Goal: Information Seeking & Learning: Check status

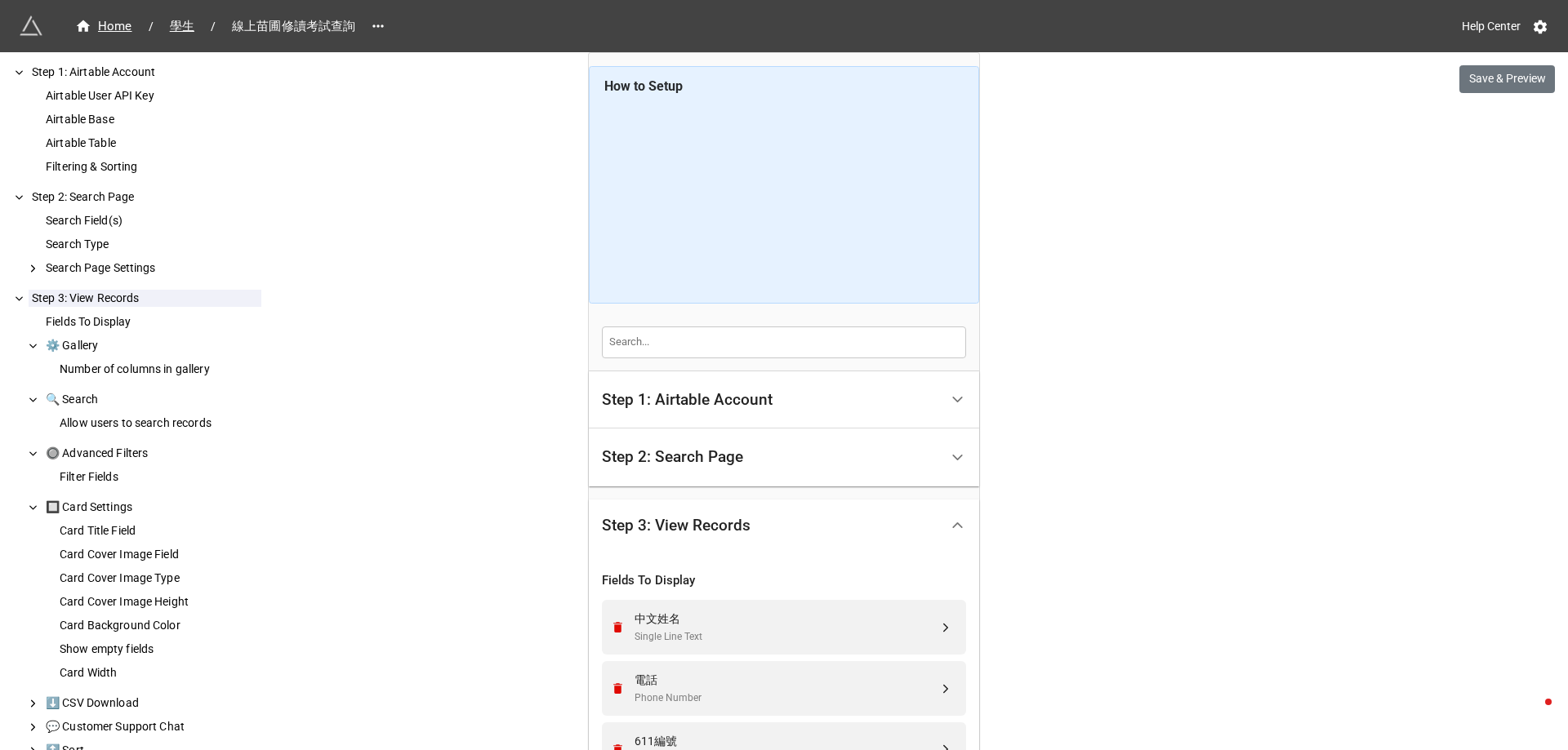
scroll to position [169, 0]
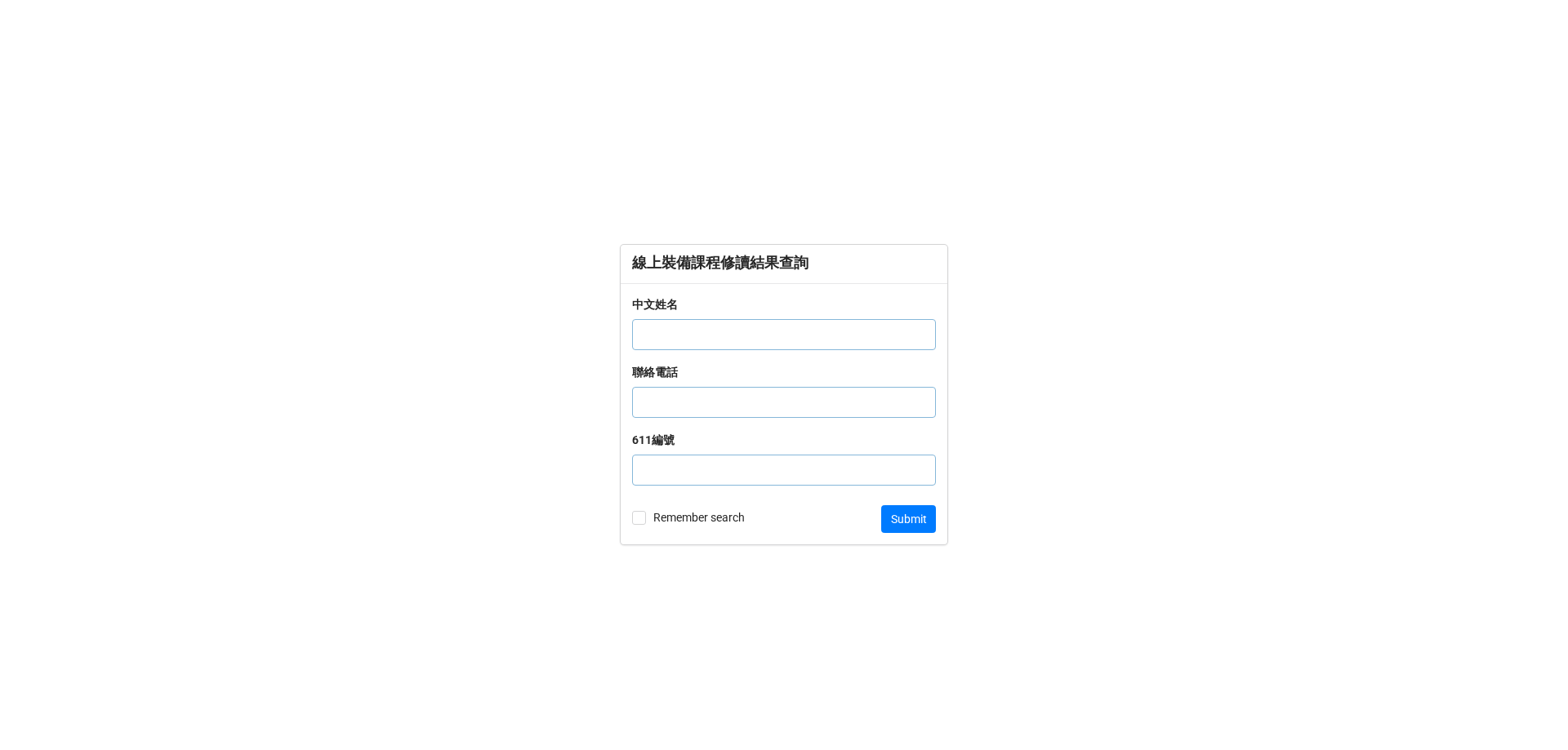
click at [705, 339] on input "text" at bounding box center [784, 334] width 304 height 31
type input "1006963"
click button "Submit" at bounding box center [907, 518] width 54 height 28
click at [656, 471] on input "text" at bounding box center [784, 470] width 304 height 31
type input "1006963"
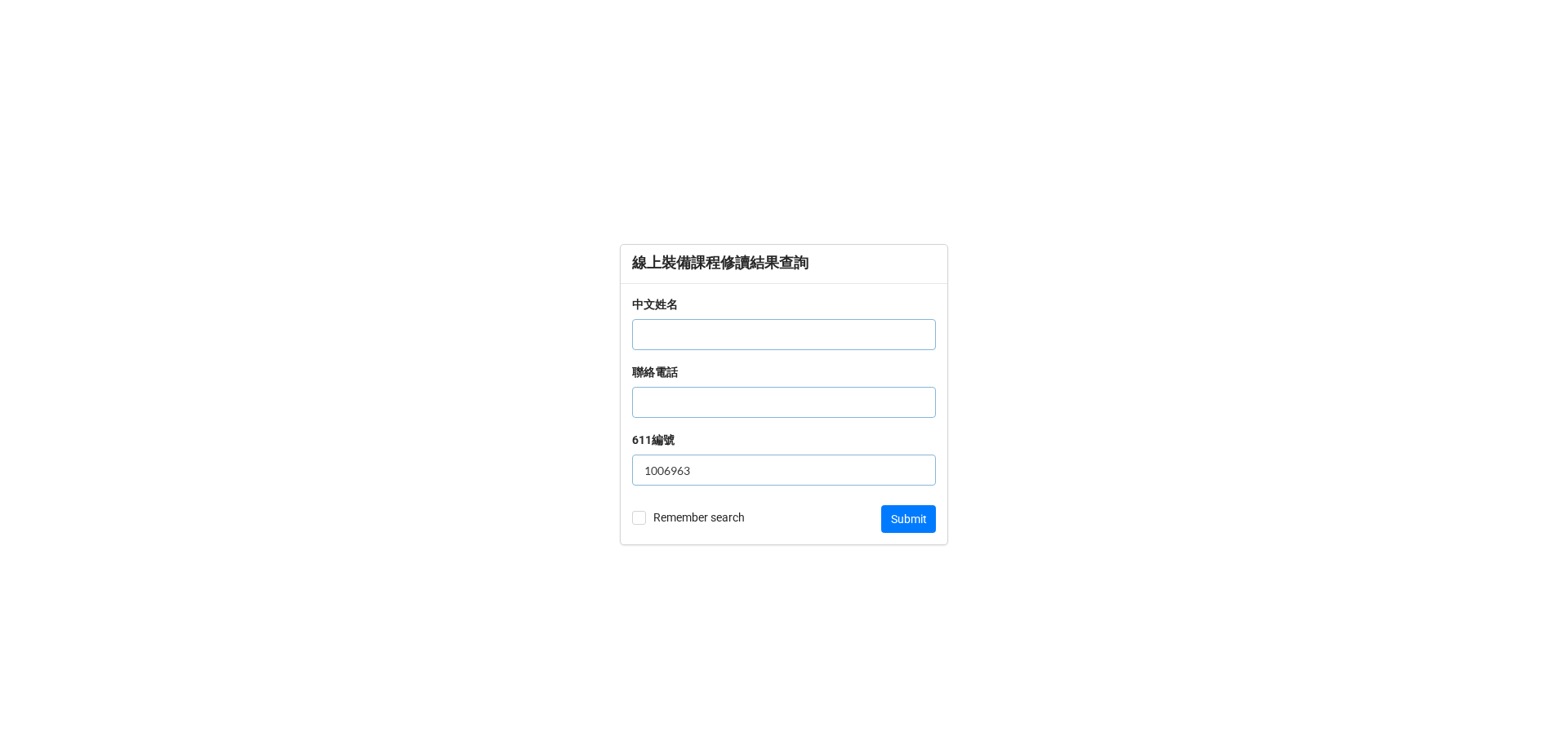
click at [806, 350] on div "中文姓名" at bounding box center [784, 329] width 304 height 68
click at [803, 324] on input "text" at bounding box center [784, 334] width 304 height 31
type input "梁子謙"
click button "Submit" at bounding box center [907, 518] width 54 height 28
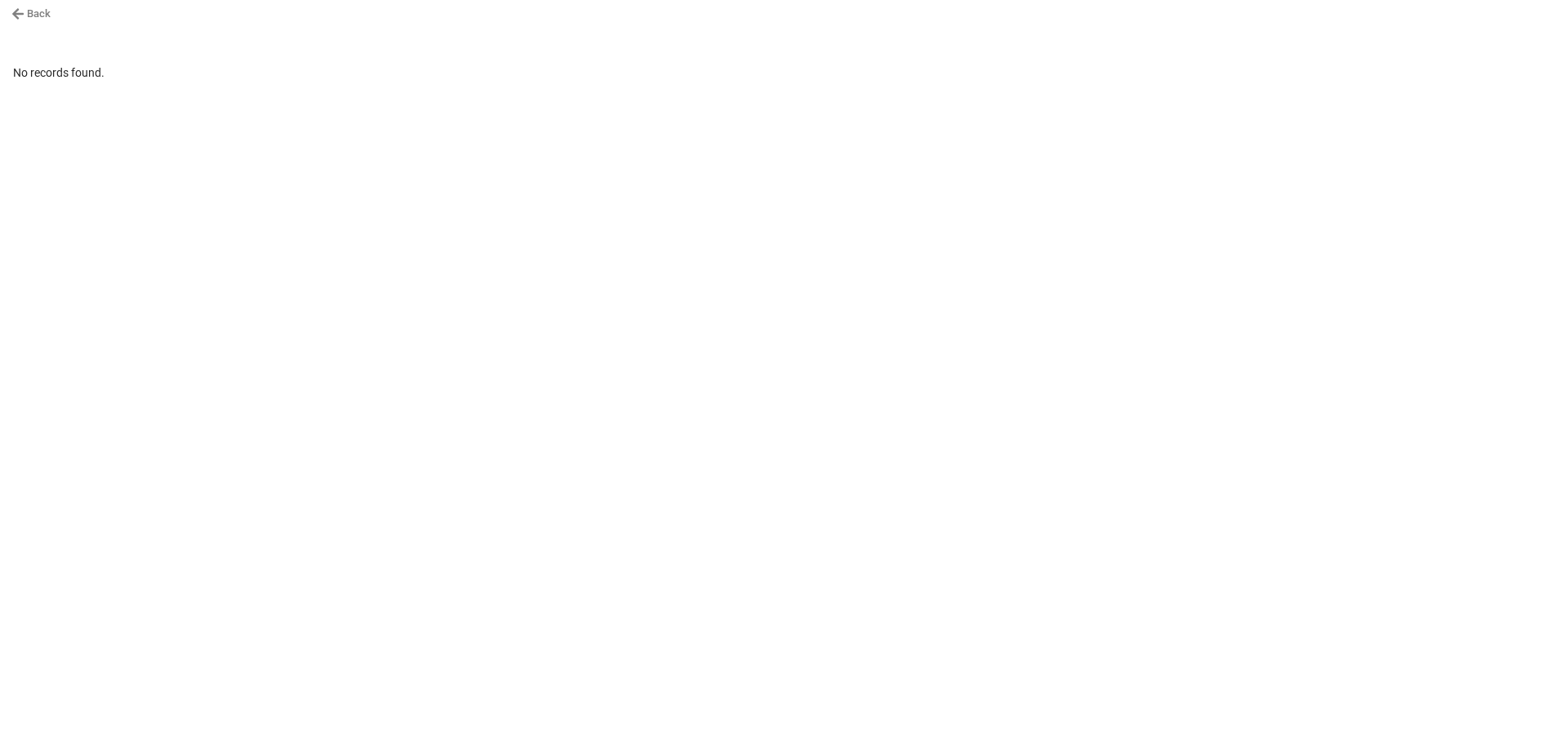
click at [38, 6] on link "Back" at bounding box center [31, 14] width 39 height 17
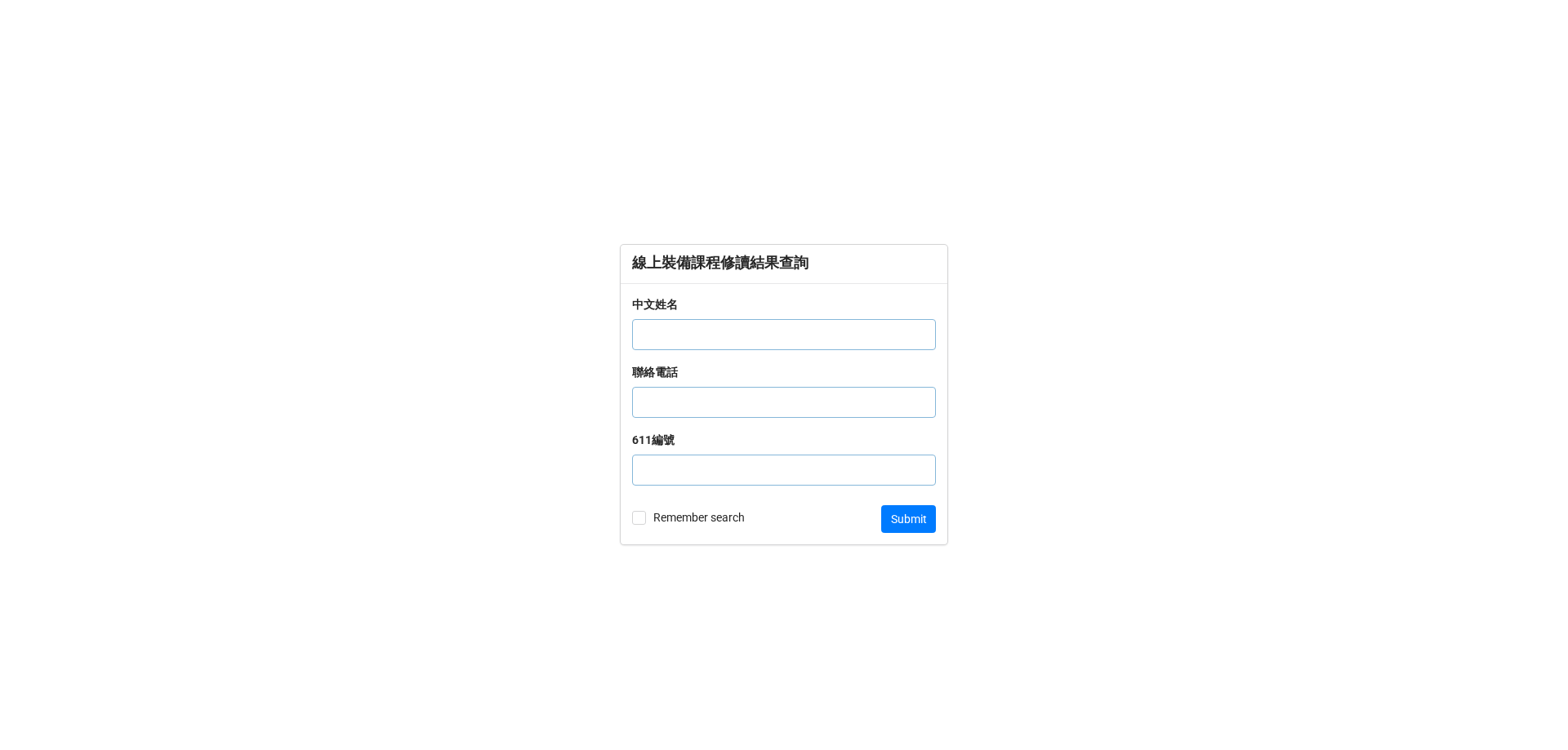
click at [712, 323] on input "text" at bounding box center [784, 334] width 304 height 31
type input "林子謙"
click at [929, 526] on button "Submit" at bounding box center [907, 518] width 54 height 28
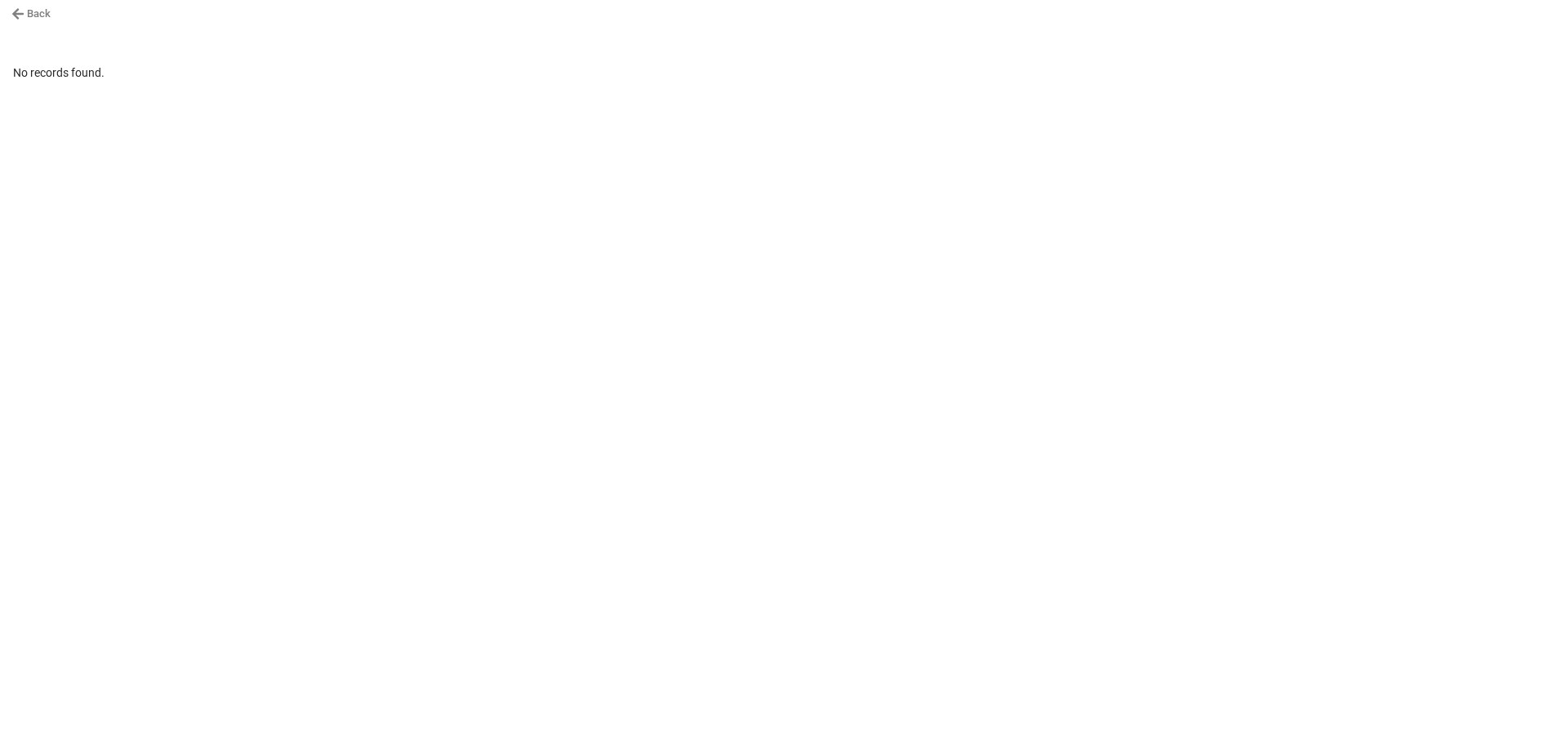
click at [24, 13] on link "Back" at bounding box center [31, 14] width 39 height 17
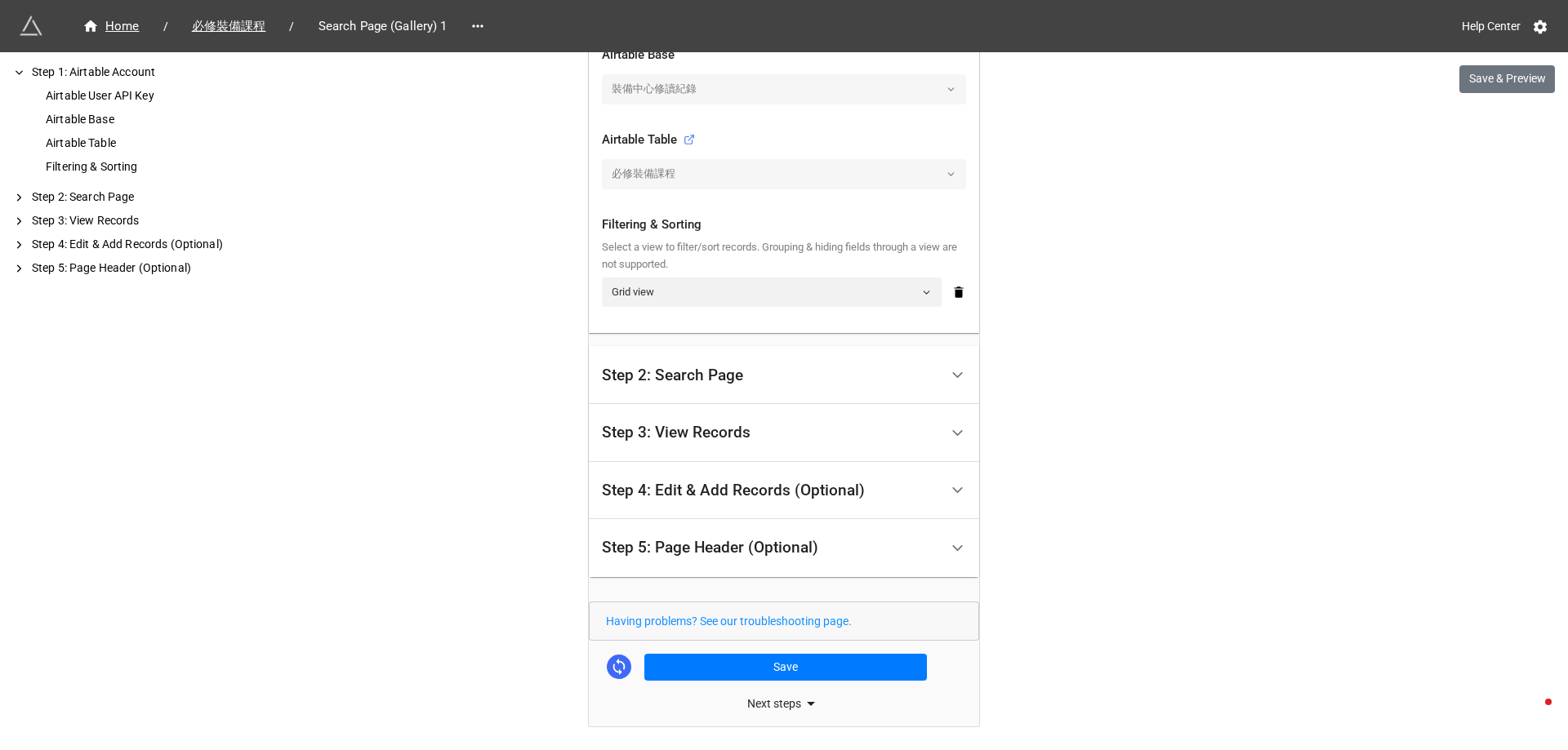
scroll to position [553, 0]
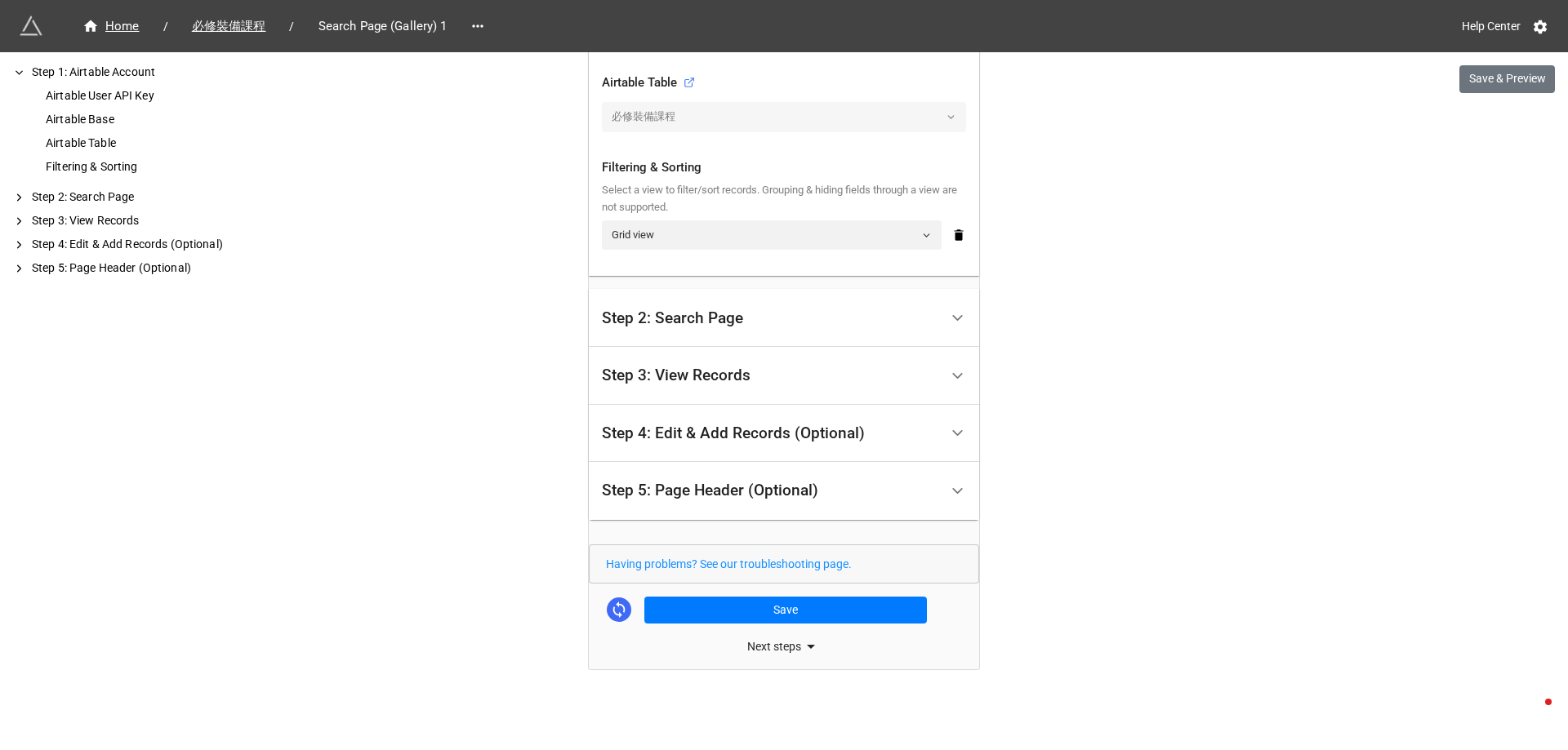
click at [702, 311] on div "Step 2: Search Page" at bounding box center [672, 319] width 141 height 17
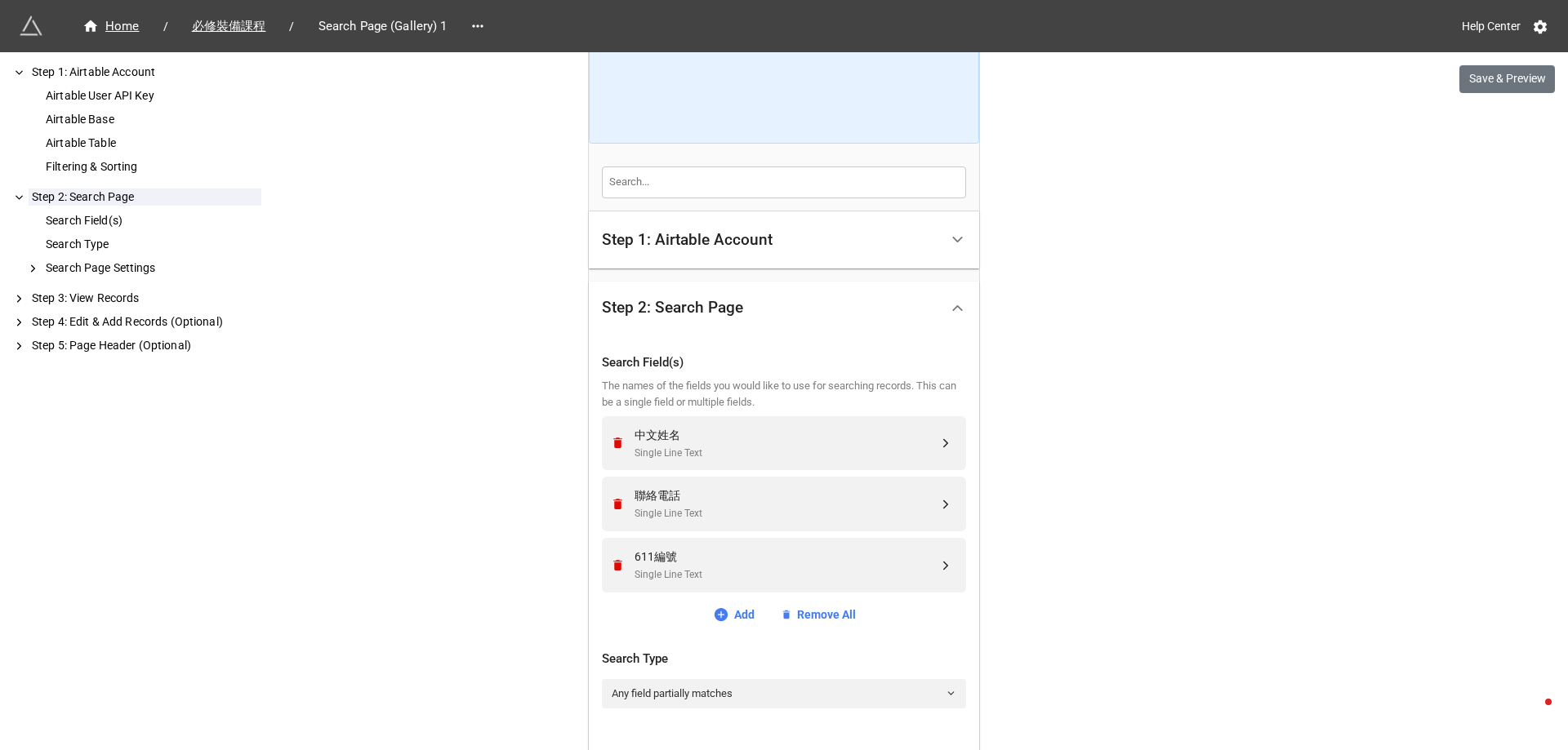
scroll to position [324, 0]
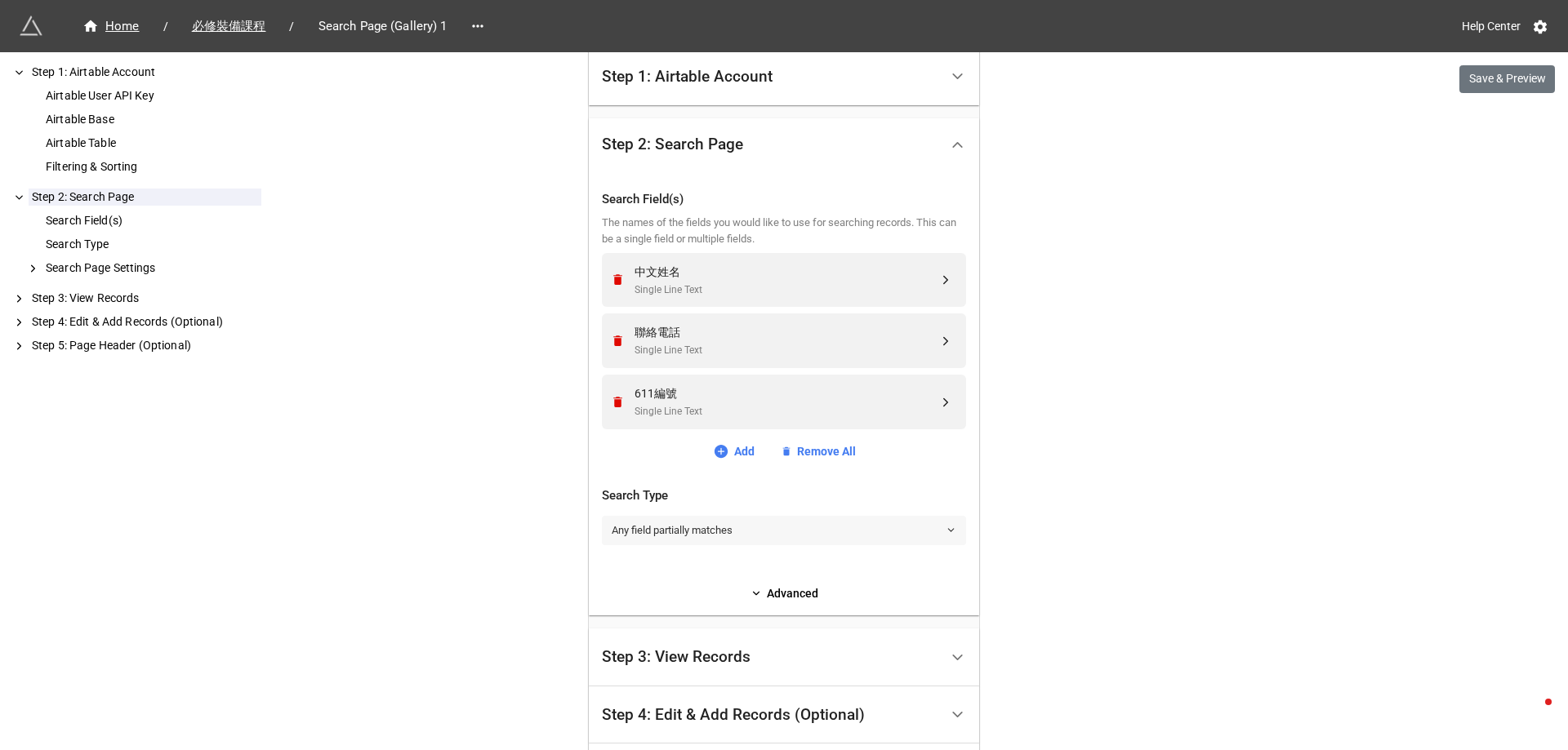
click at [758, 527] on link "Any field partially matches" at bounding box center [784, 530] width 364 height 29
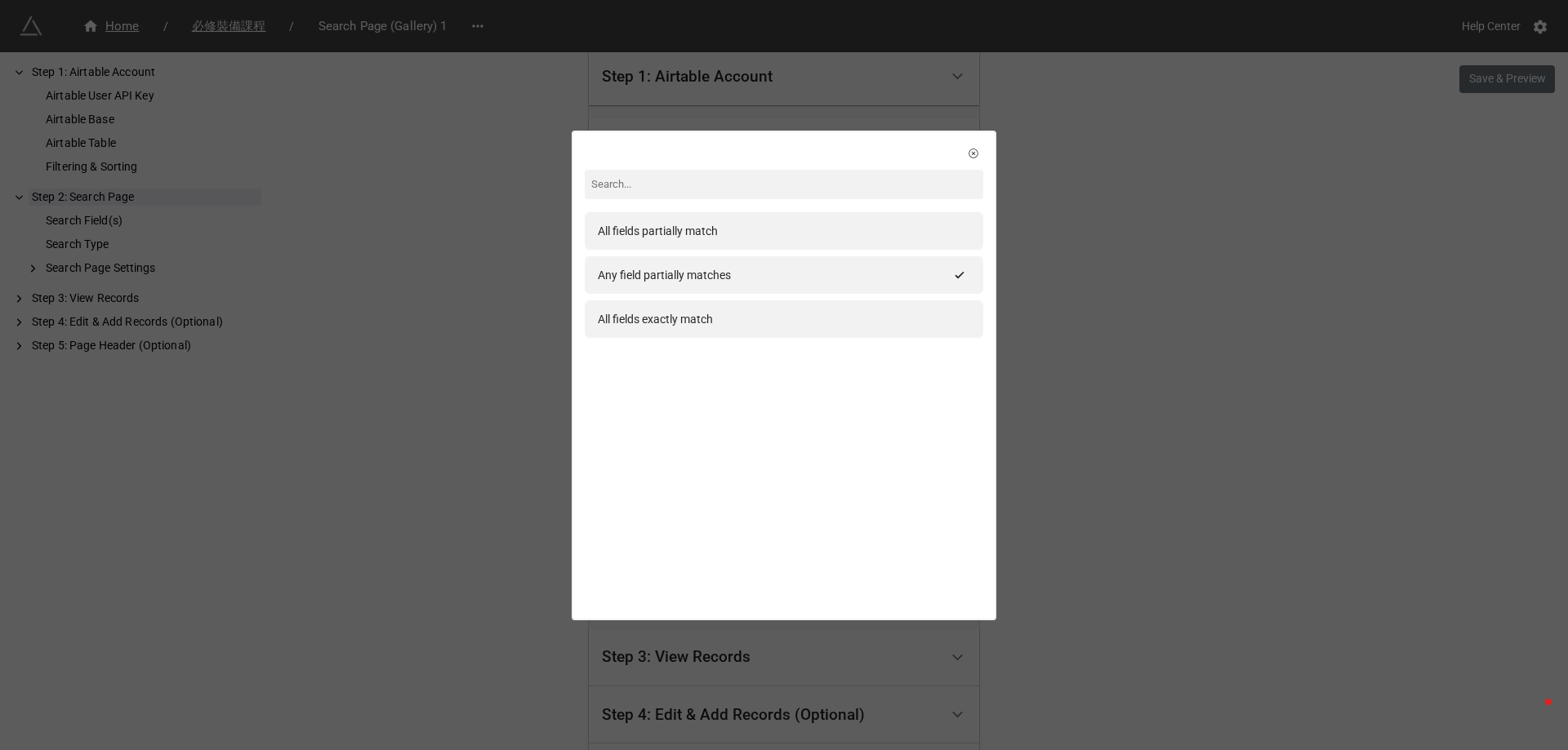
click at [1083, 332] on div "All fields partially match Any field partially matches All fields exactly match" at bounding box center [784, 375] width 1568 height 750
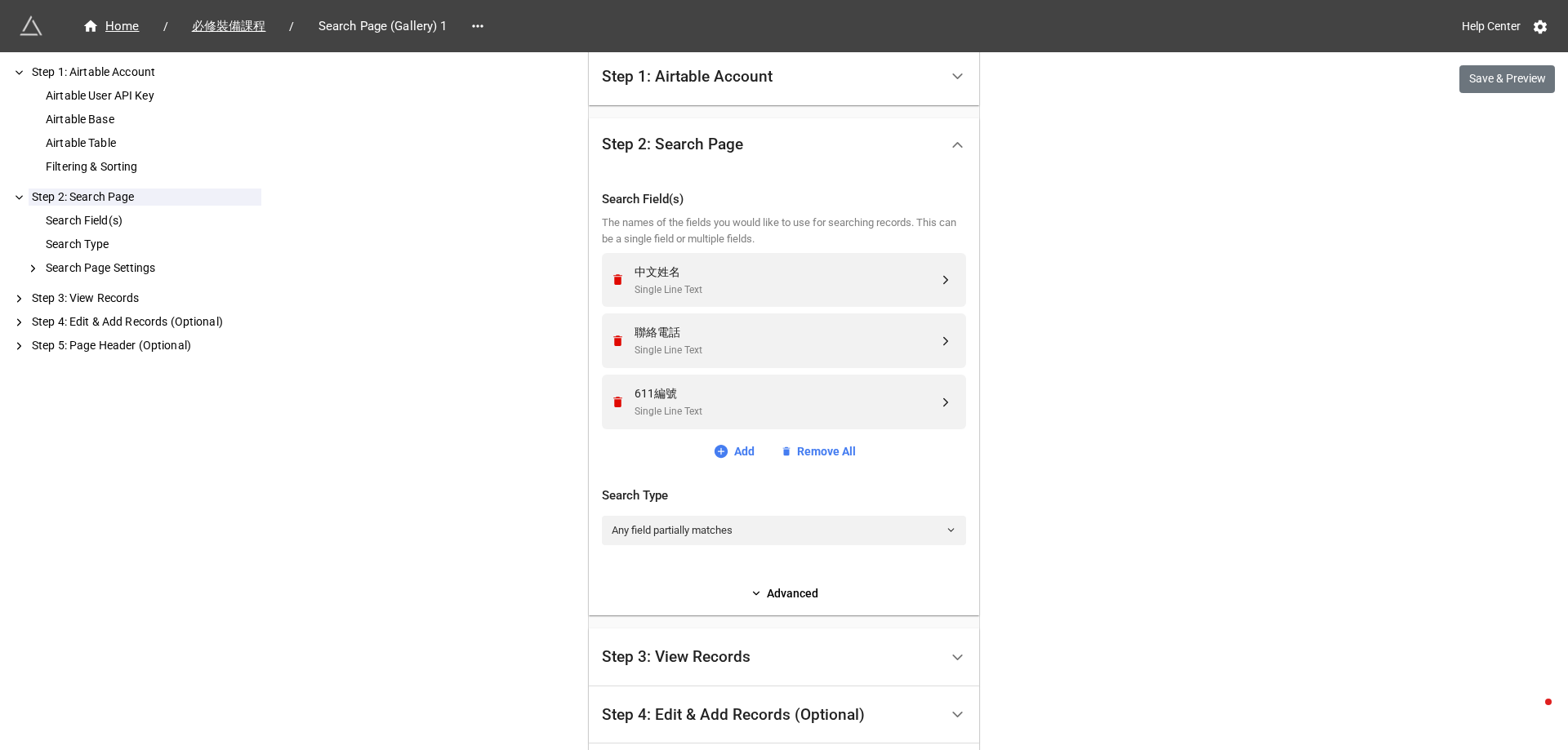
click at [983, 582] on div "Home / 必修裝備課程 / Search Page (Gallery) 1 Help Center Save & Preview How to Setup…" at bounding box center [784, 354] width 1568 height 1355
click at [795, 583] on div "Search Field(s) The names of the fields you would like to use for searching rec…" at bounding box center [784, 390] width 364 height 426
click at [817, 592] on link "Advanced" at bounding box center [784, 593] width 364 height 18
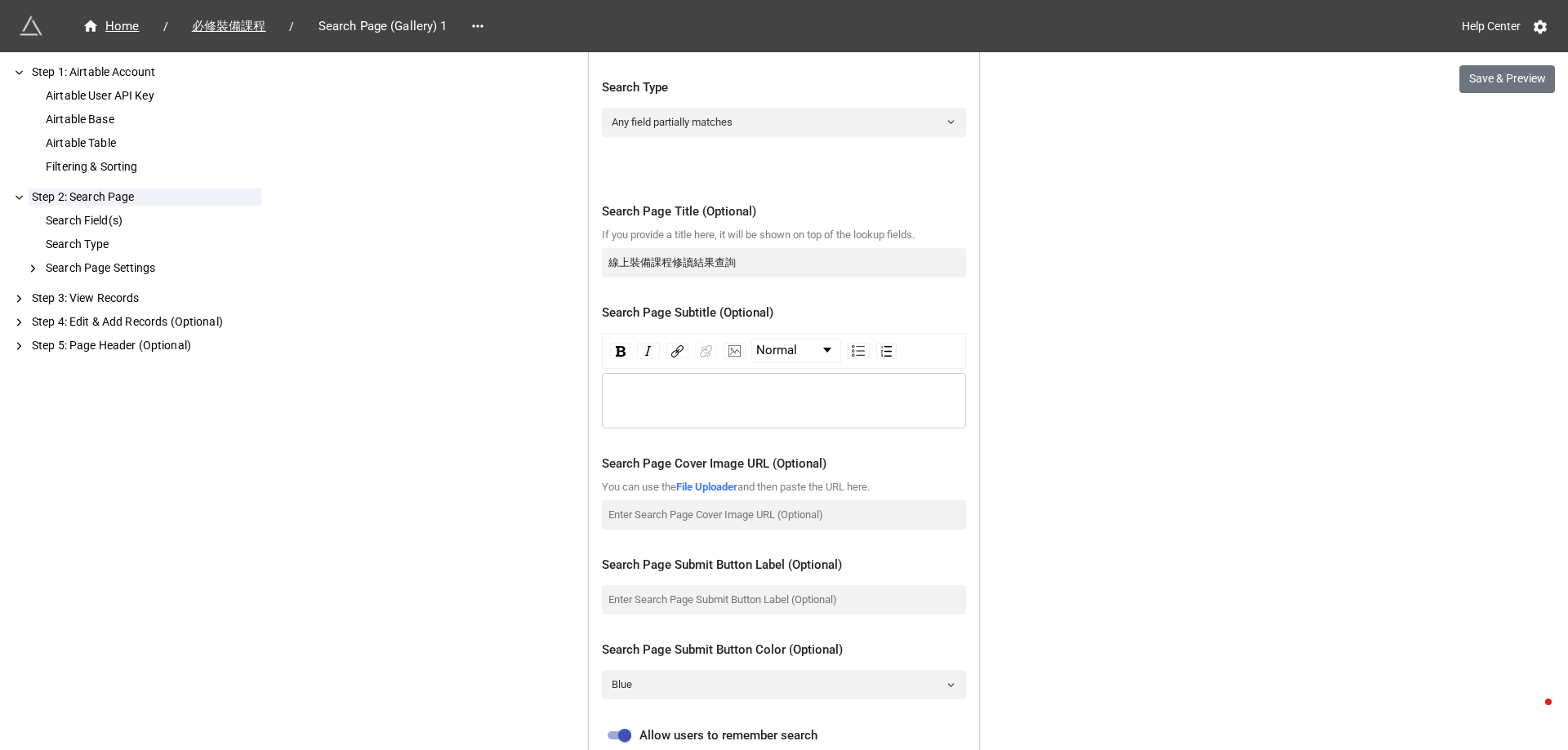
scroll to position [1140, 0]
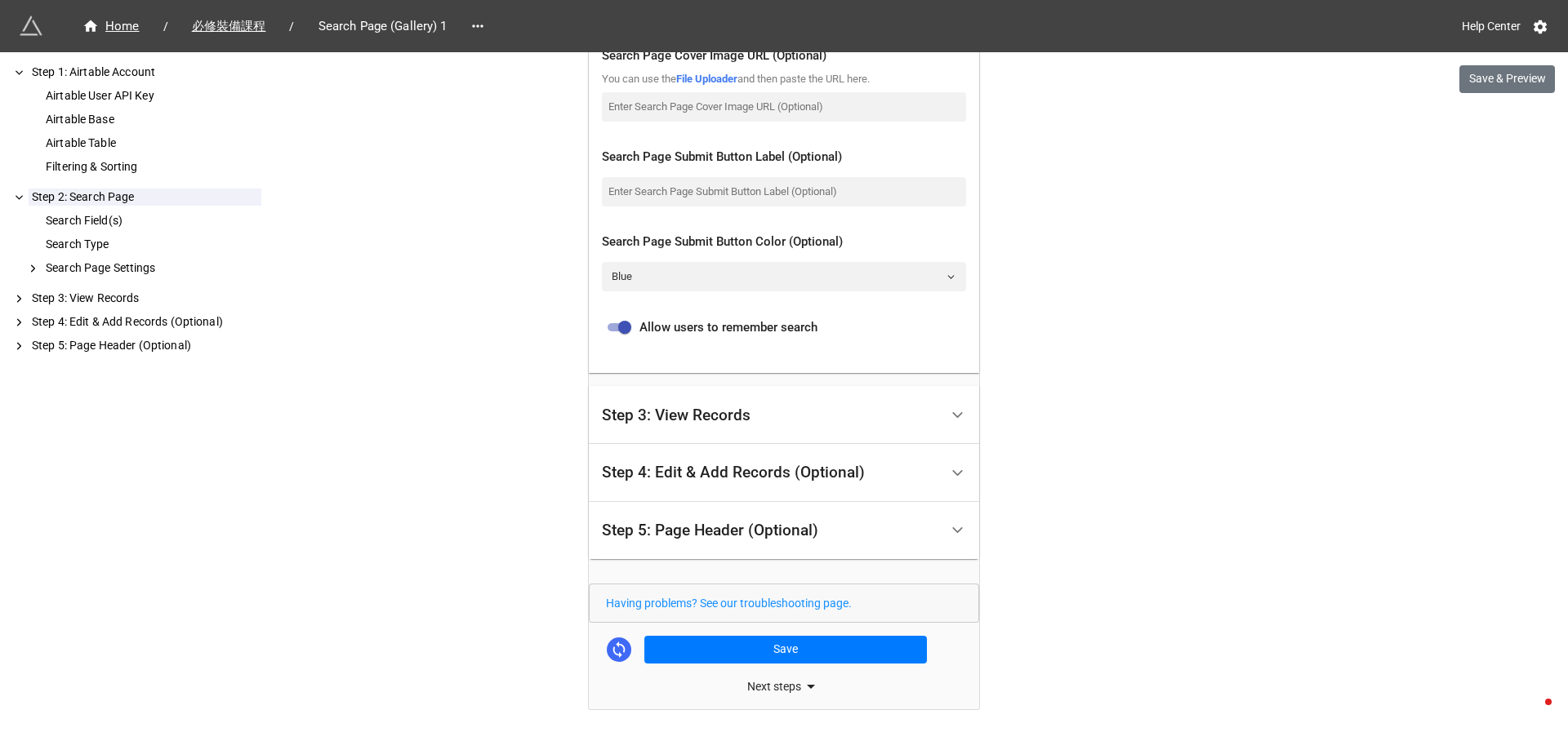
click at [777, 406] on div "Step 3: View Records" at bounding box center [770, 416] width 337 height 38
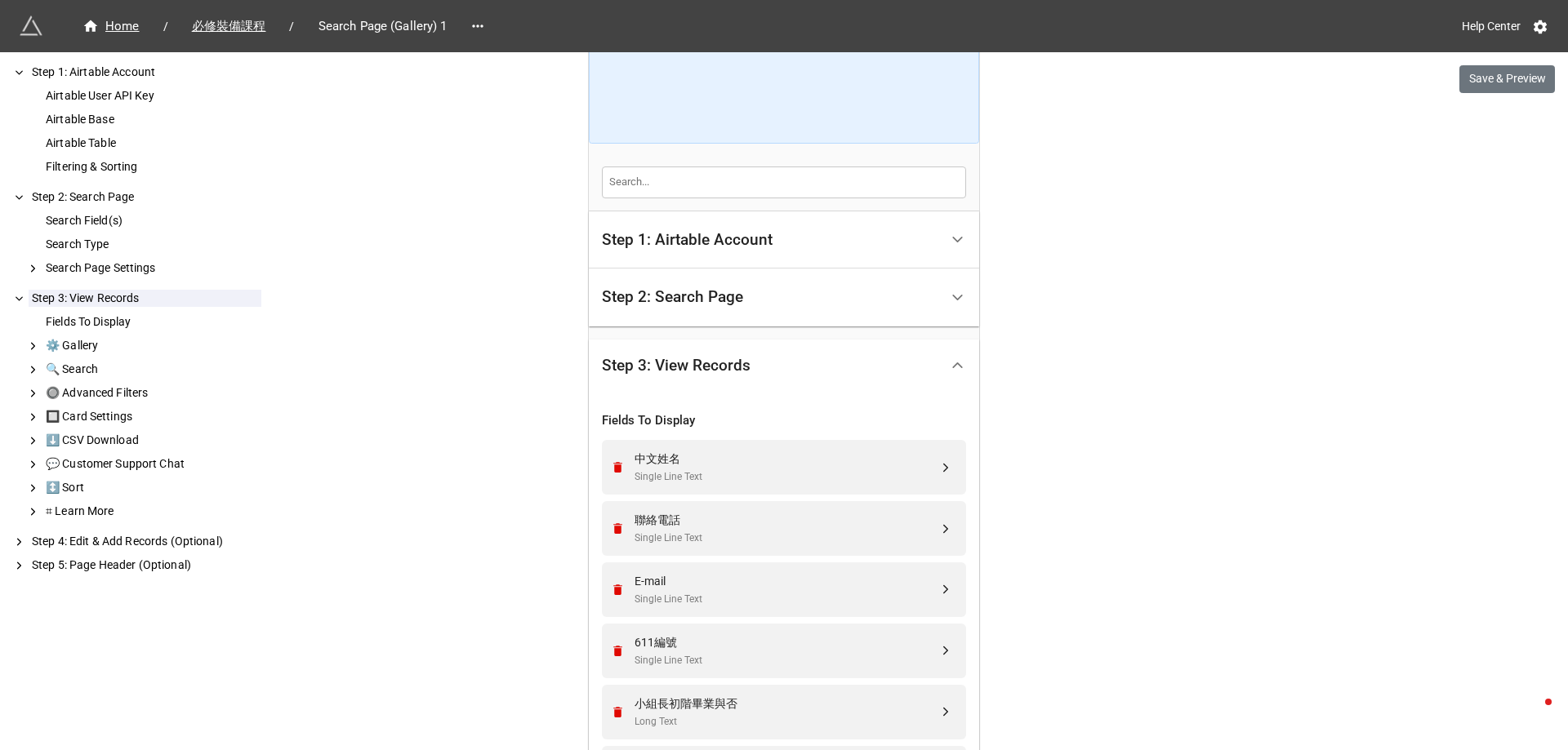
scroll to position [487, 0]
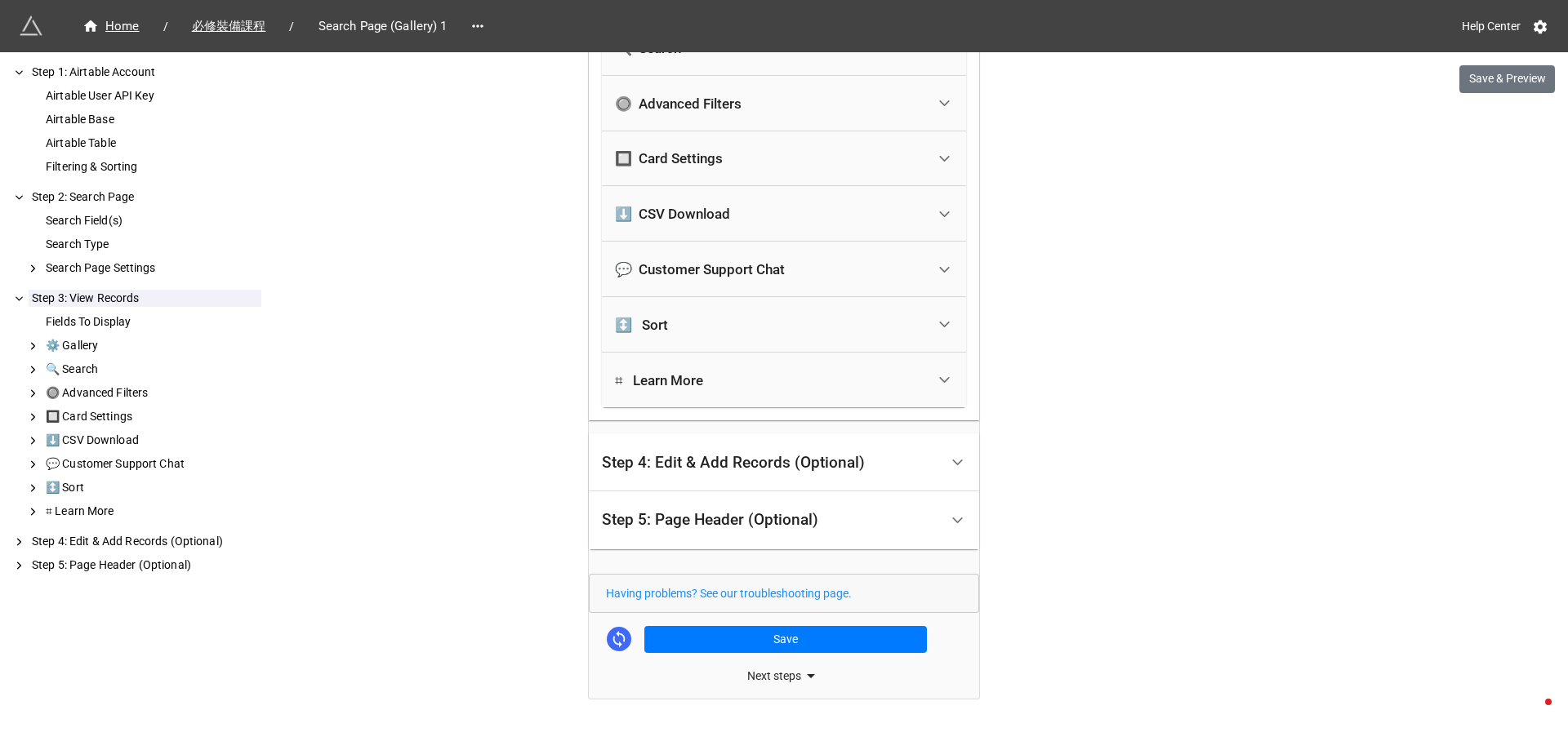
click at [770, 460] on div "Step 4: Edit & Add Records (Optional)" at bounding box center [733, 463] width 263 height 17
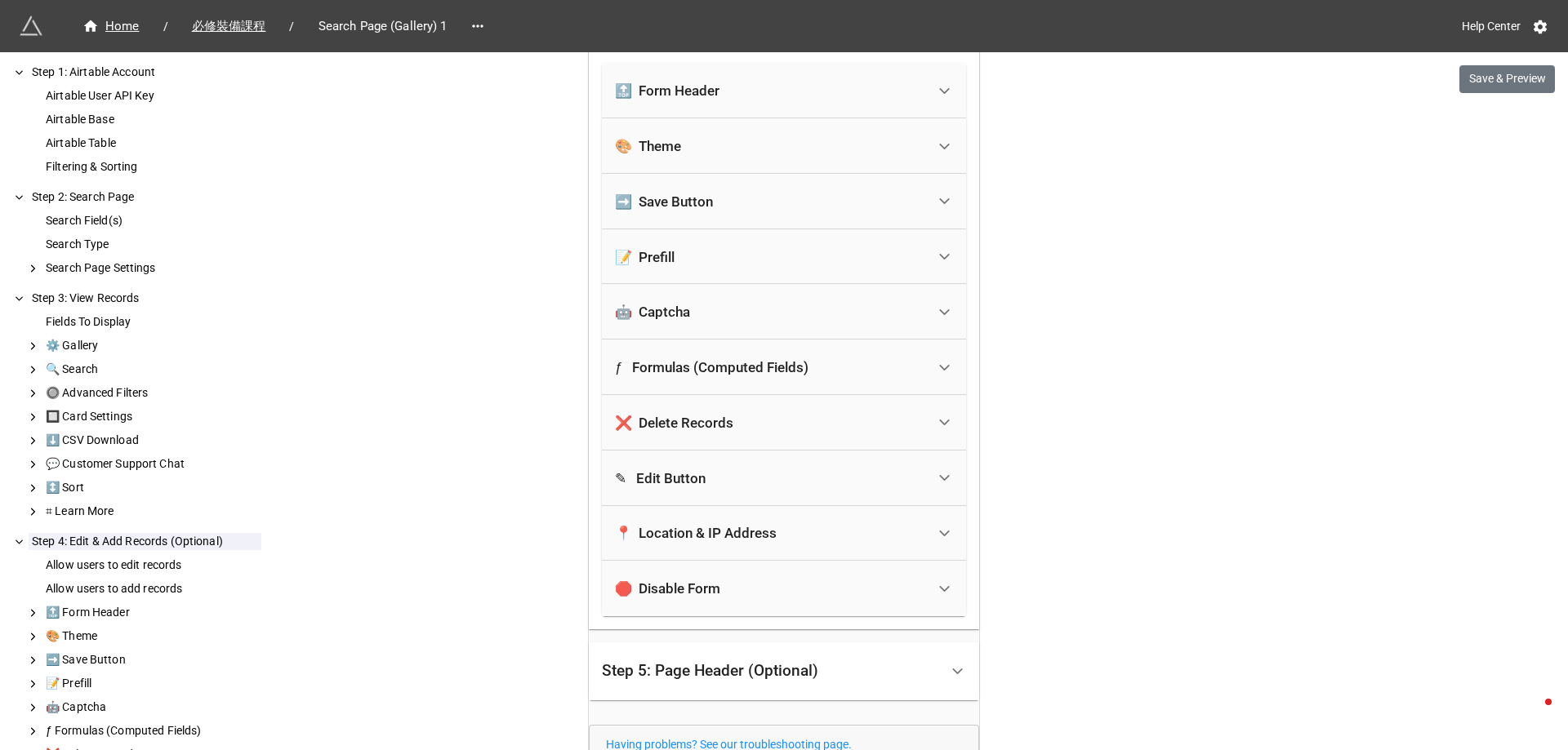
scroll to position [732, 0]
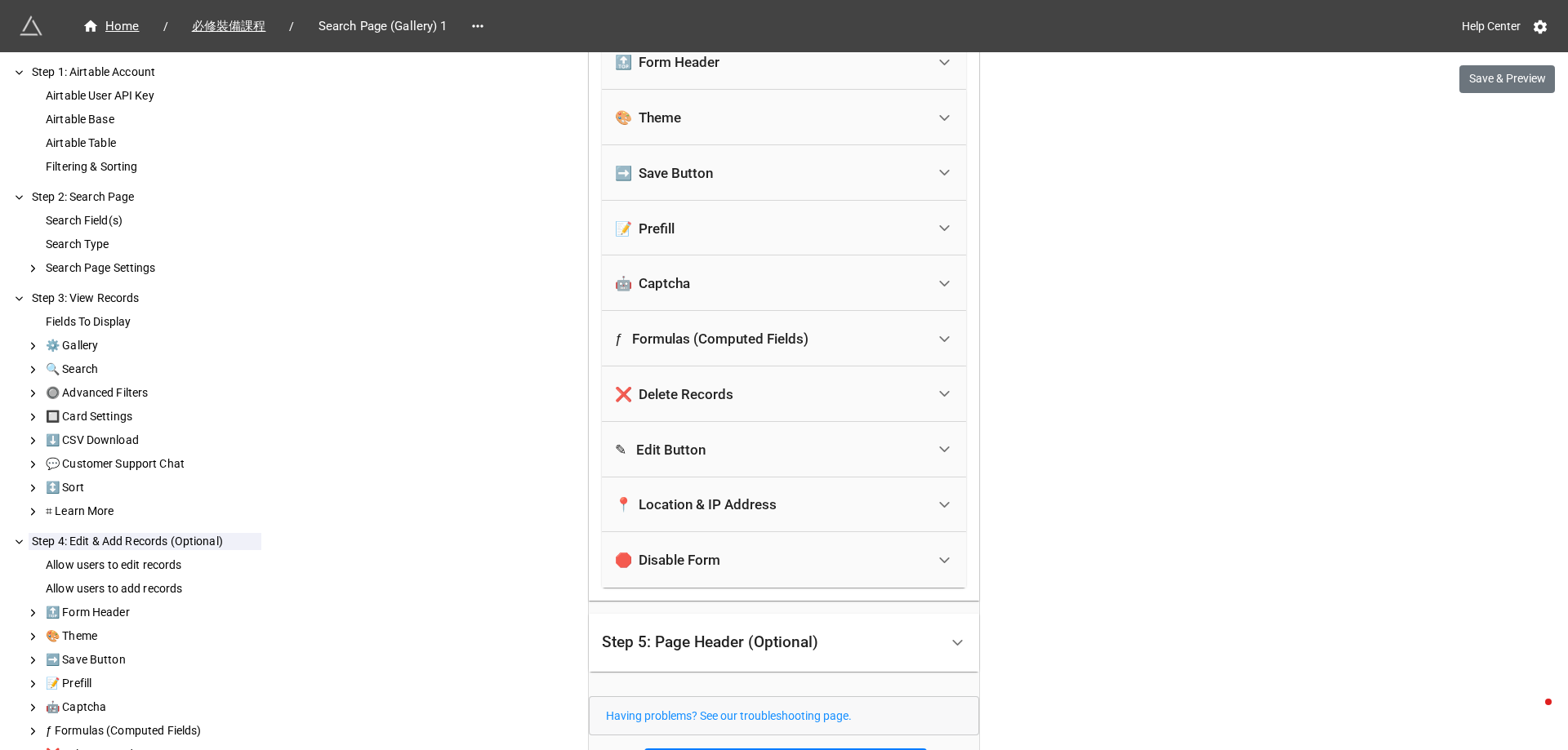
click at [750, 635] on div "Step 5: Page Header (Optional)" at bounding box center [710, 643] width 217 height 17
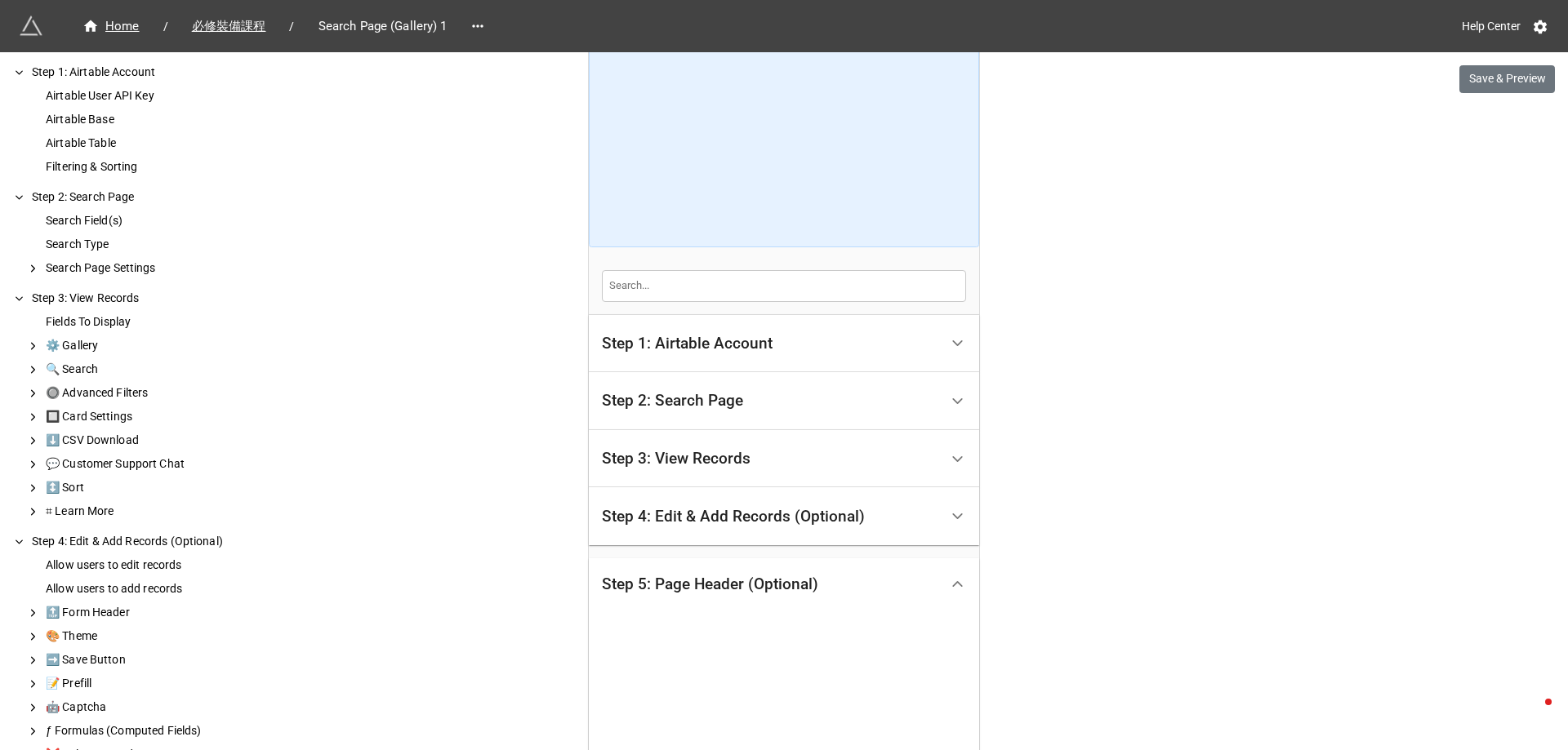
scroll to position [0, 0]
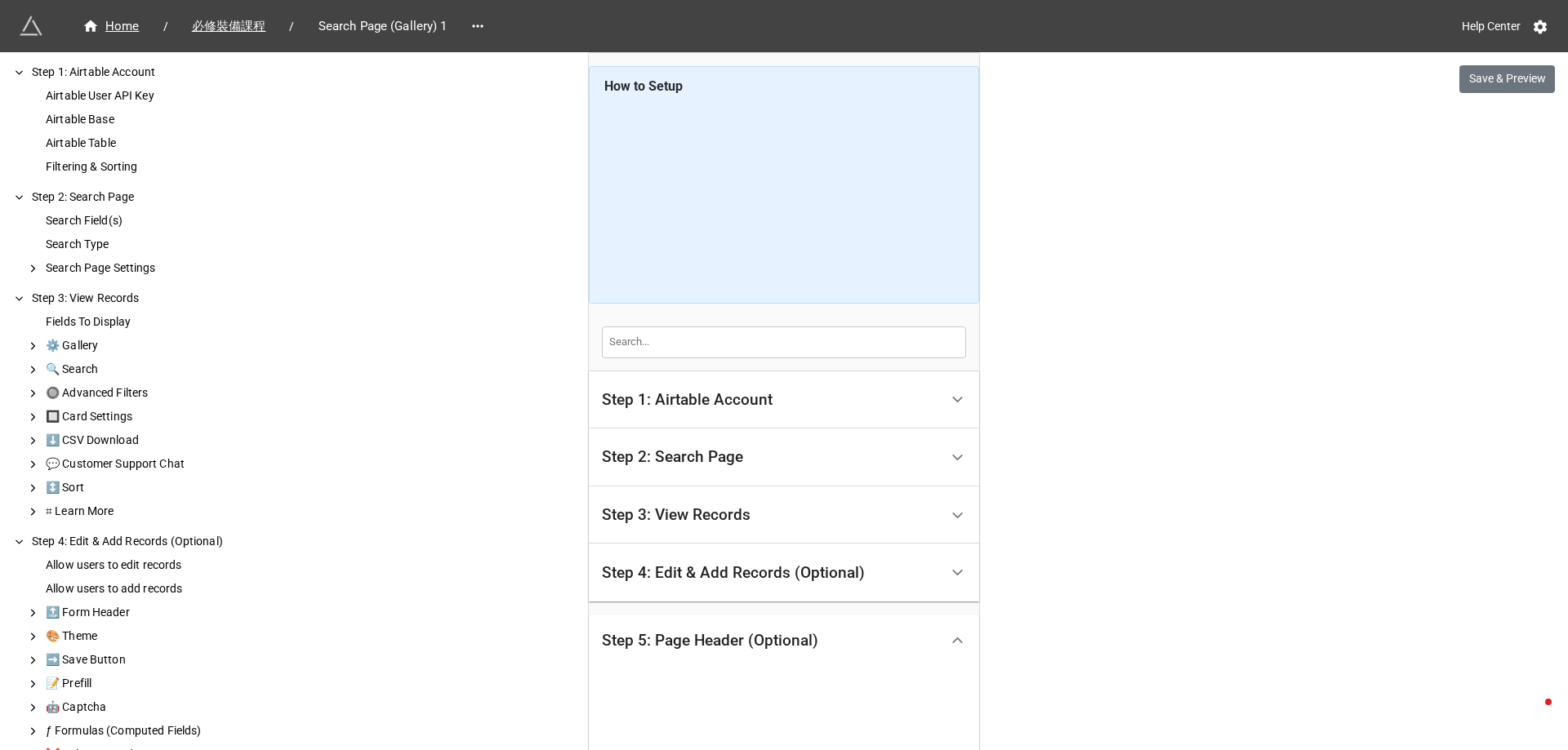
click at [737, 397] on div "Step 1: Airtable Account" at bounding box center [687, 401] width 171 height 17
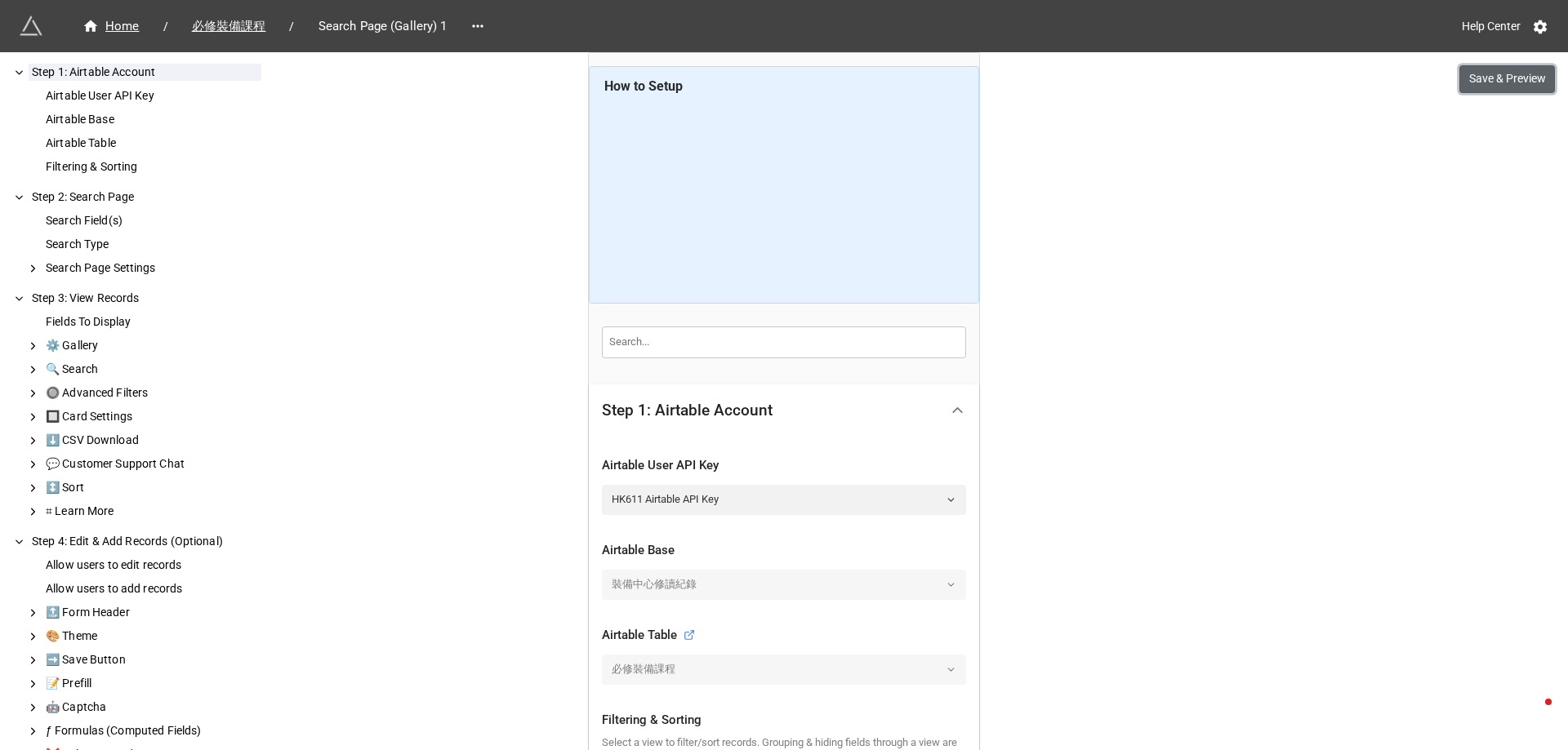
click at [1496, 83] on button "Save & Preview" at bounding box center [1507, 79] width 95 height 28
click at [687, 638] on icon at bounding box center [689, 635] width 12 height 12
click at [692, 587] on div "裝備中心修讀紀錄" at bounding box center [784, 584] width 364 height 29
click at [706, 683] on div "必修裝備課程" at bounding box center [784, 669] width 364 height 29
click at [711, 672] on div "必修裝備課程" at bounding box center [784, 669] width 364 height 29
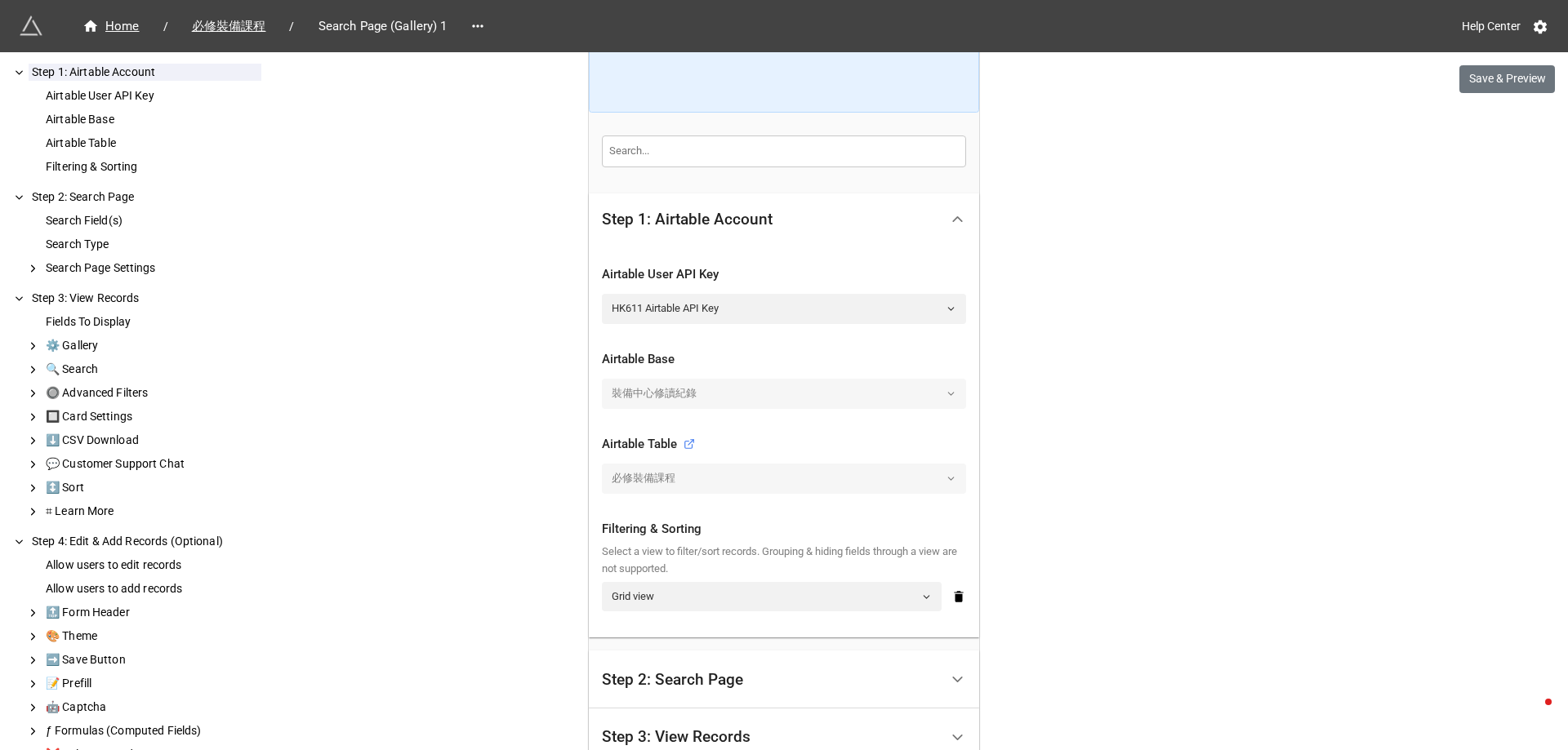
scroll to position [245, 0]
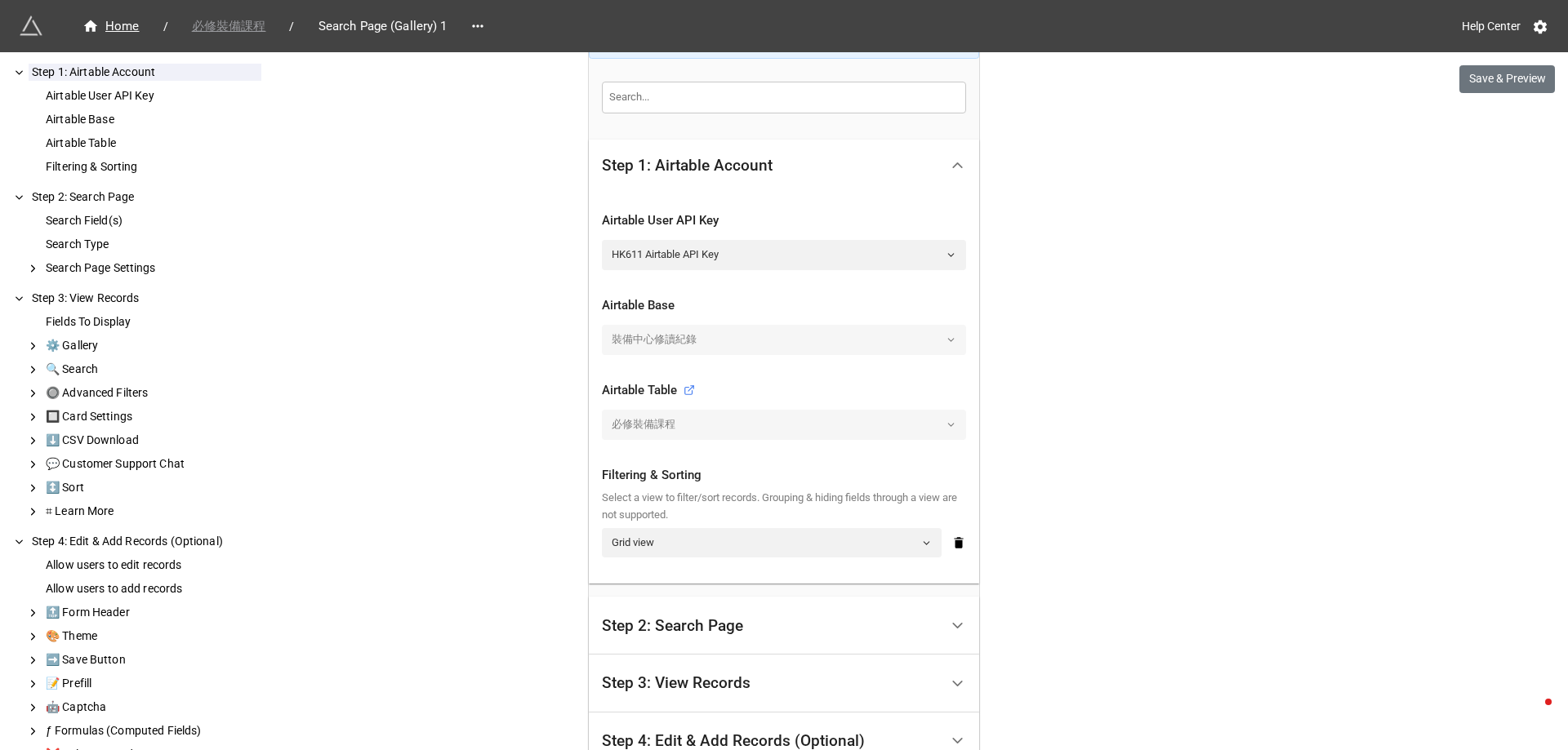
click at [242, 24] on span "必修裝備課程" at bounding box center [229, 27] width 94 height 18
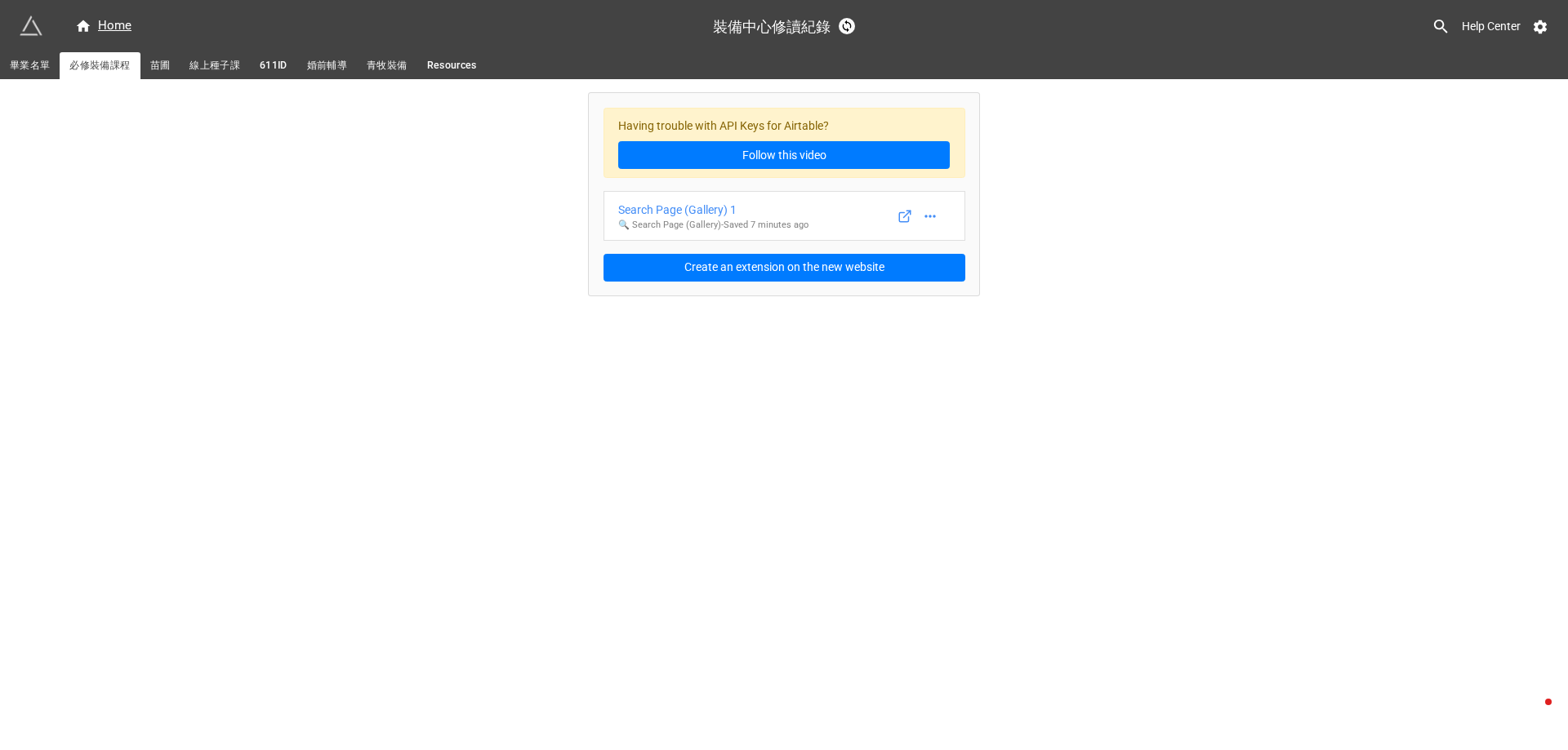
click at [276, 60] on span "611ID" at bounding box center [273, 65] width 28 height 18
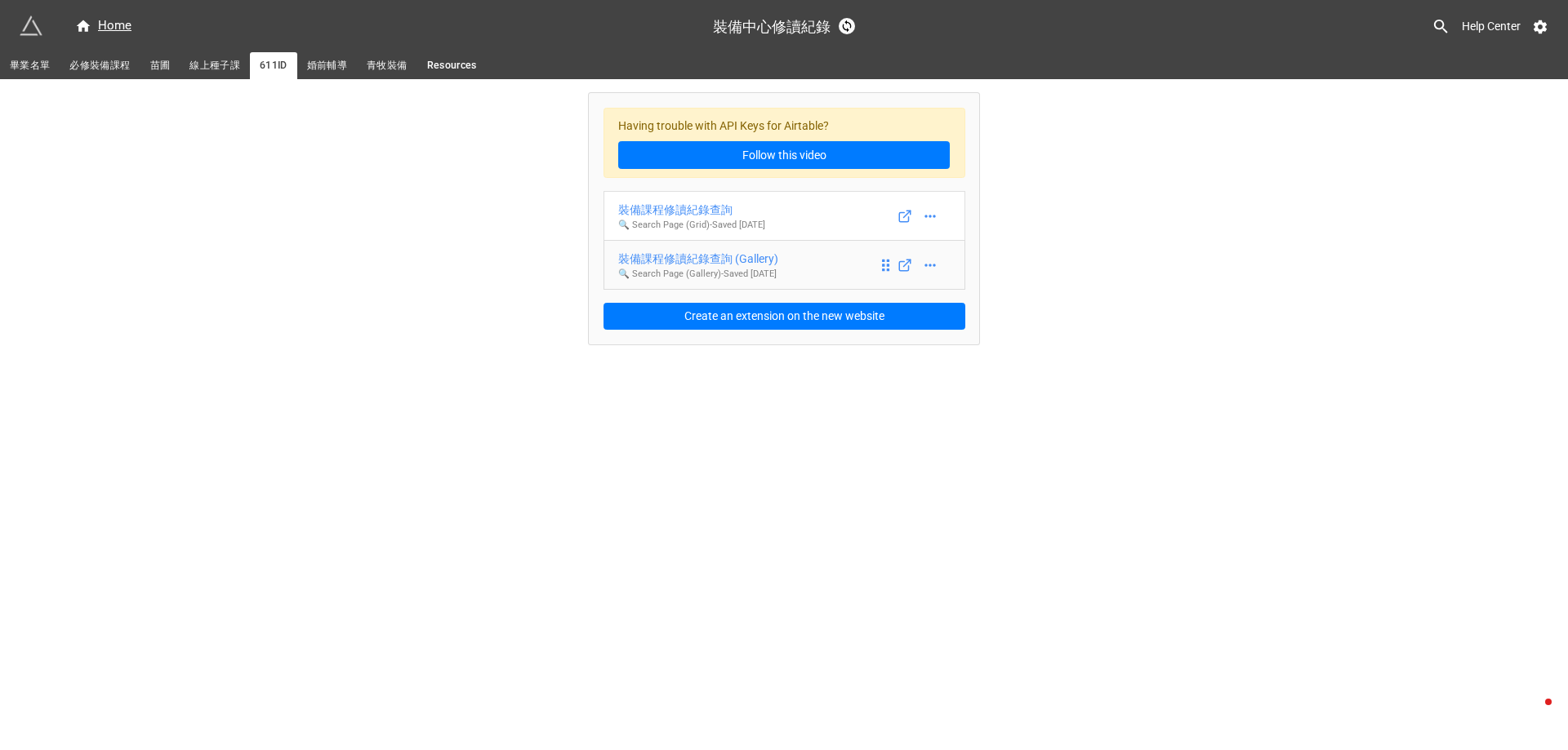
click at [705, 258] on div "裝備課程修讀紀錄查詢 (Gallery)" at bounding box center [697, 258] width 160 height 18
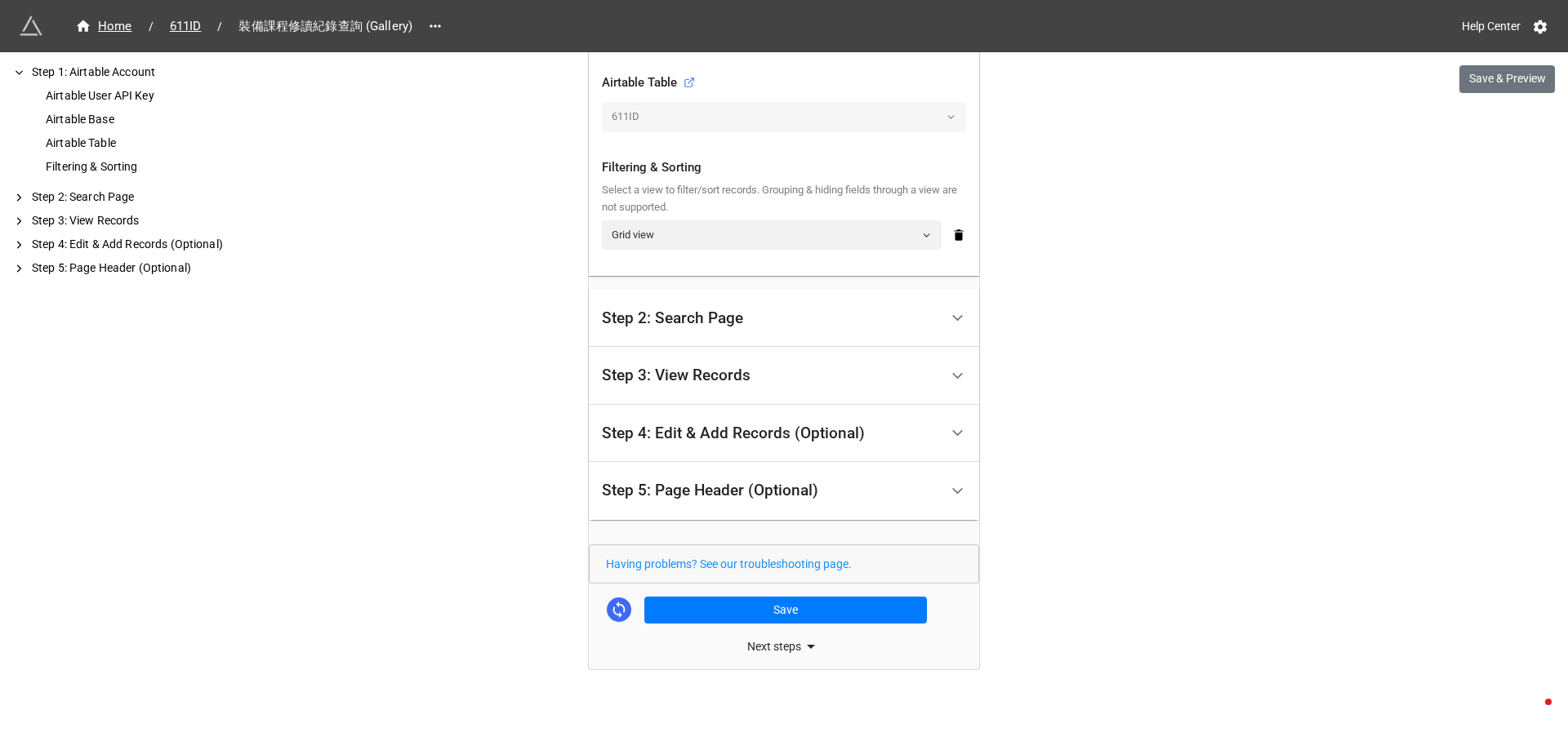
click at [804, 327] on div "Step 2: Search Page" at bounding box center [770, 318] width 337 height 38
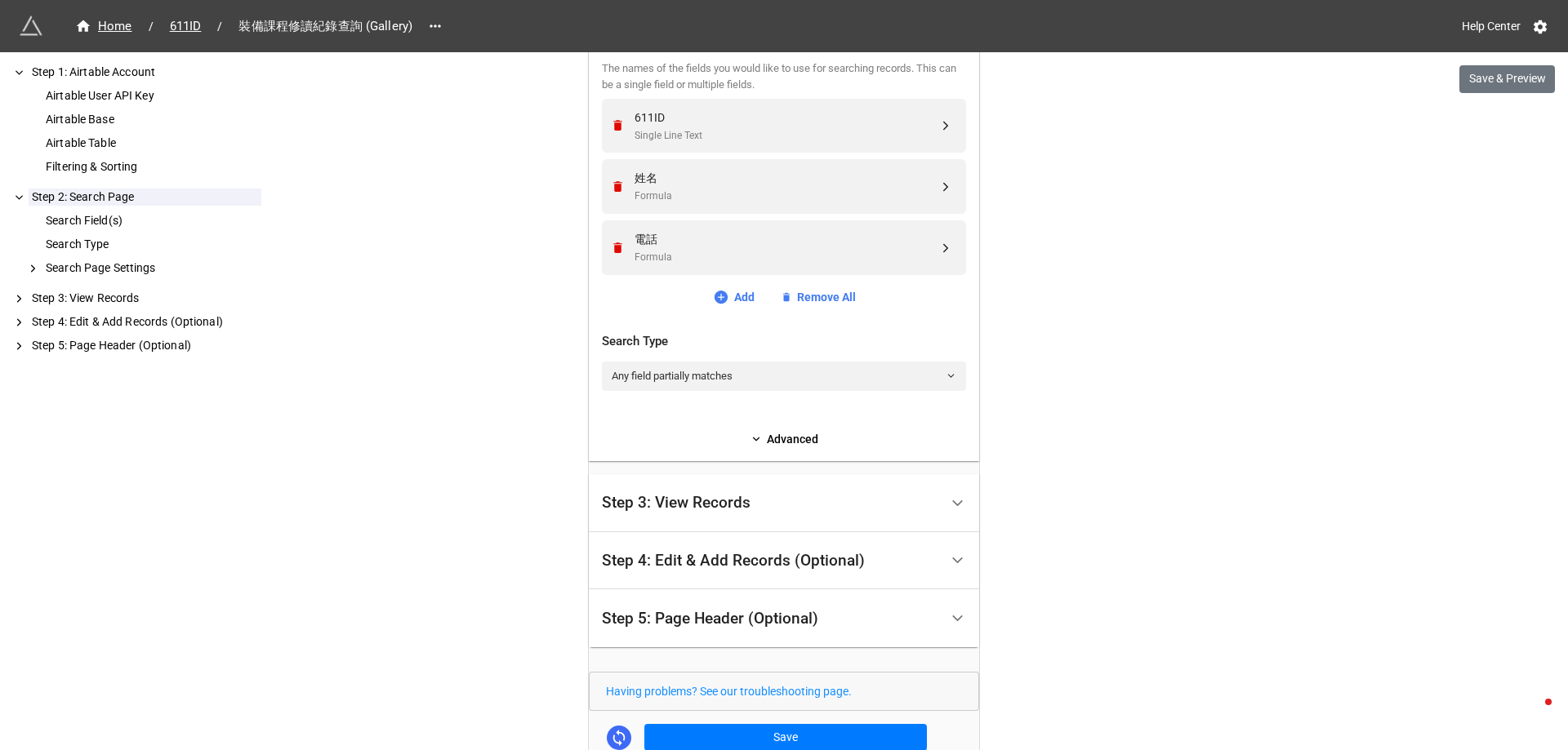
scroll to position [487, 0]
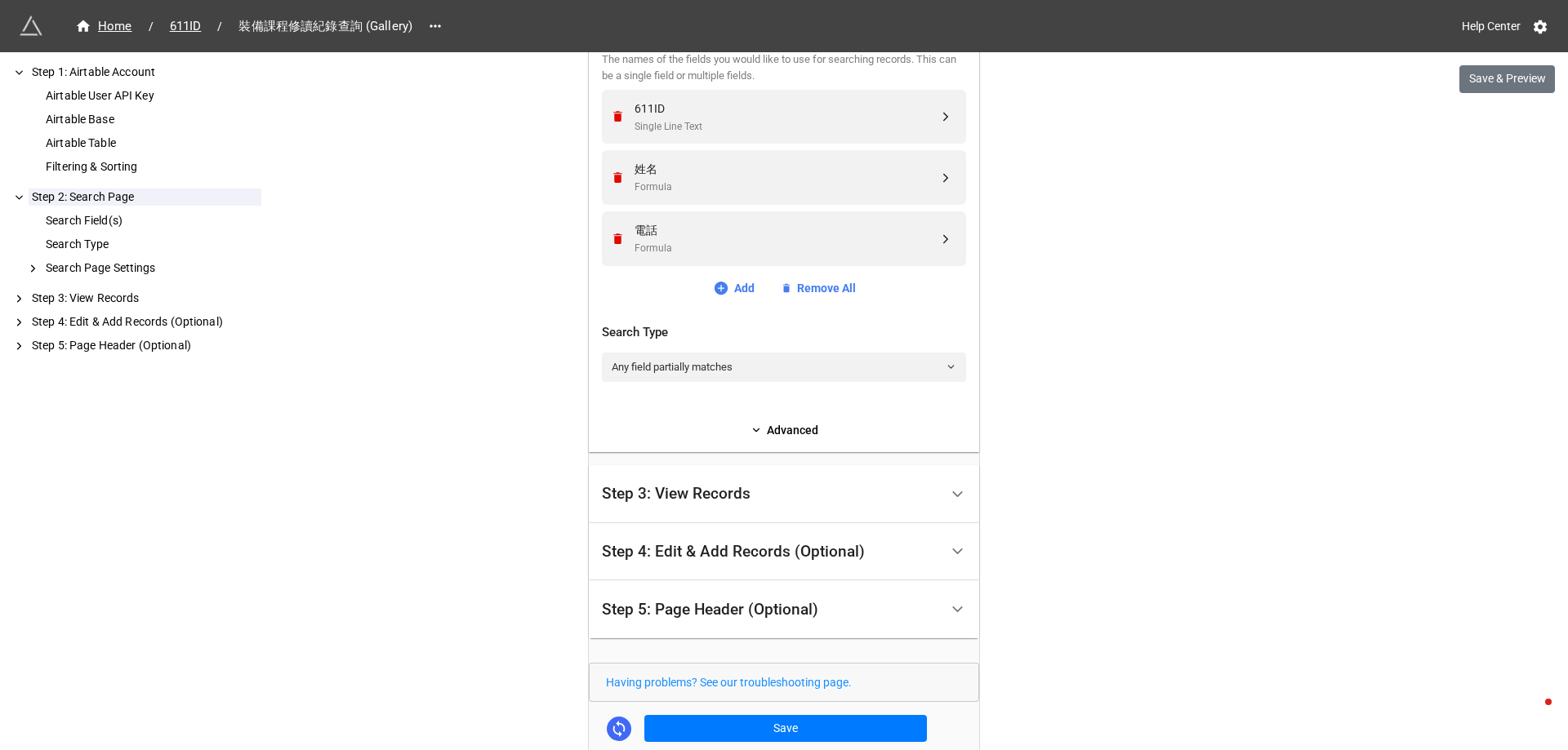
click at [753, 487] on div "Step 3: View Records" at bounding box center [770, 494] width 337 height 38
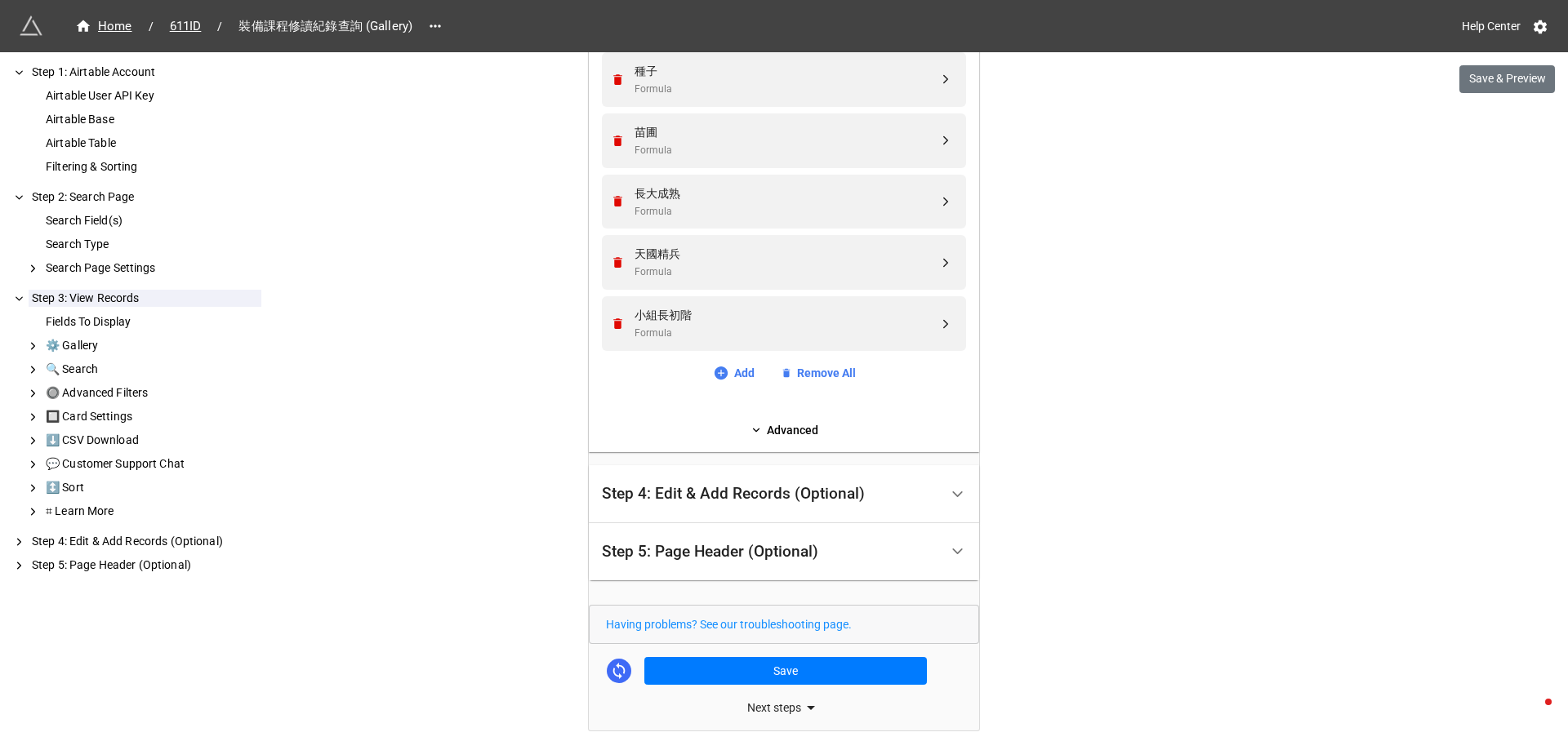
click at [791, 492] on div "Step 4: Edit & Add Records (Optional)" at bounding box center [733, 494] width 263 height 17
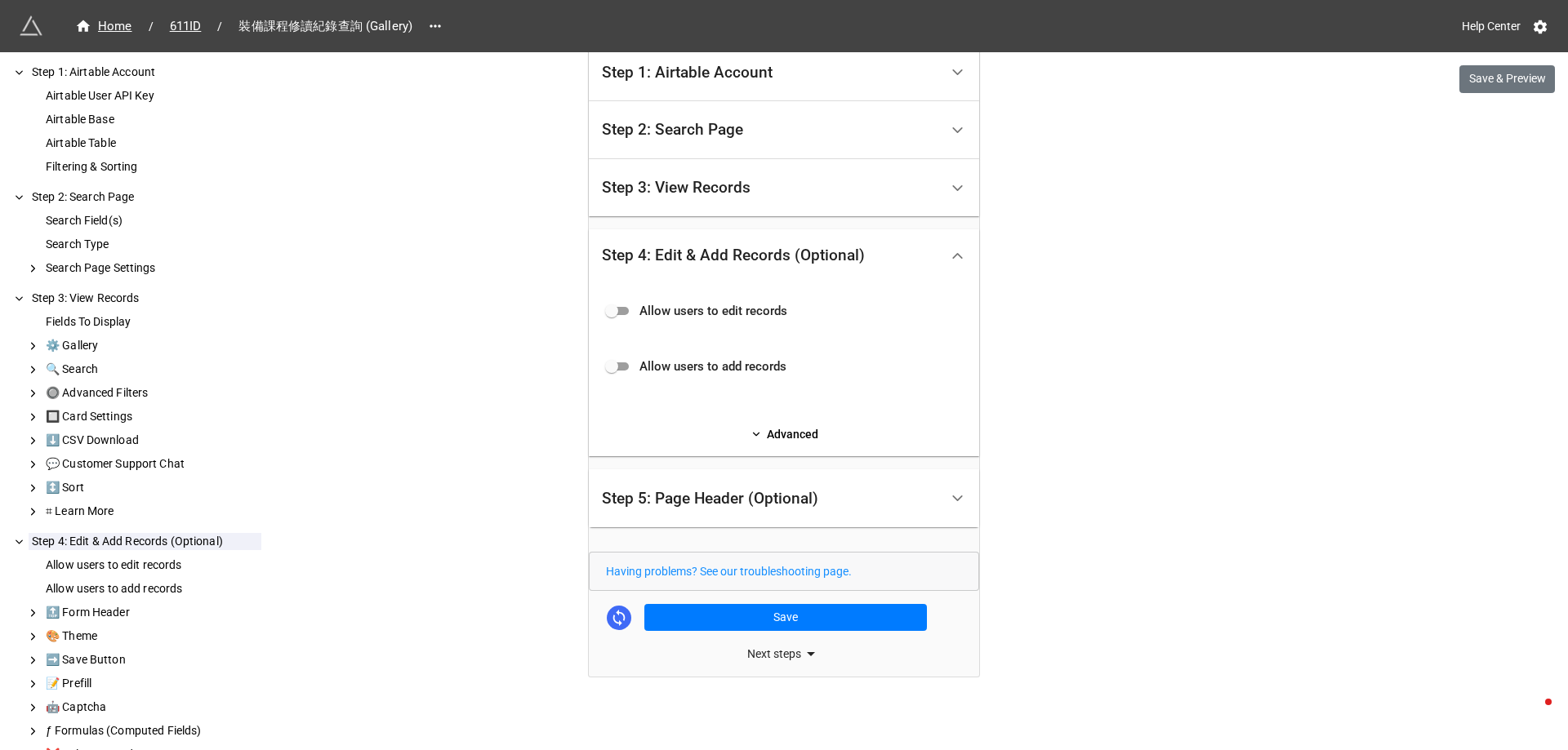
scroll to position [334, 0]
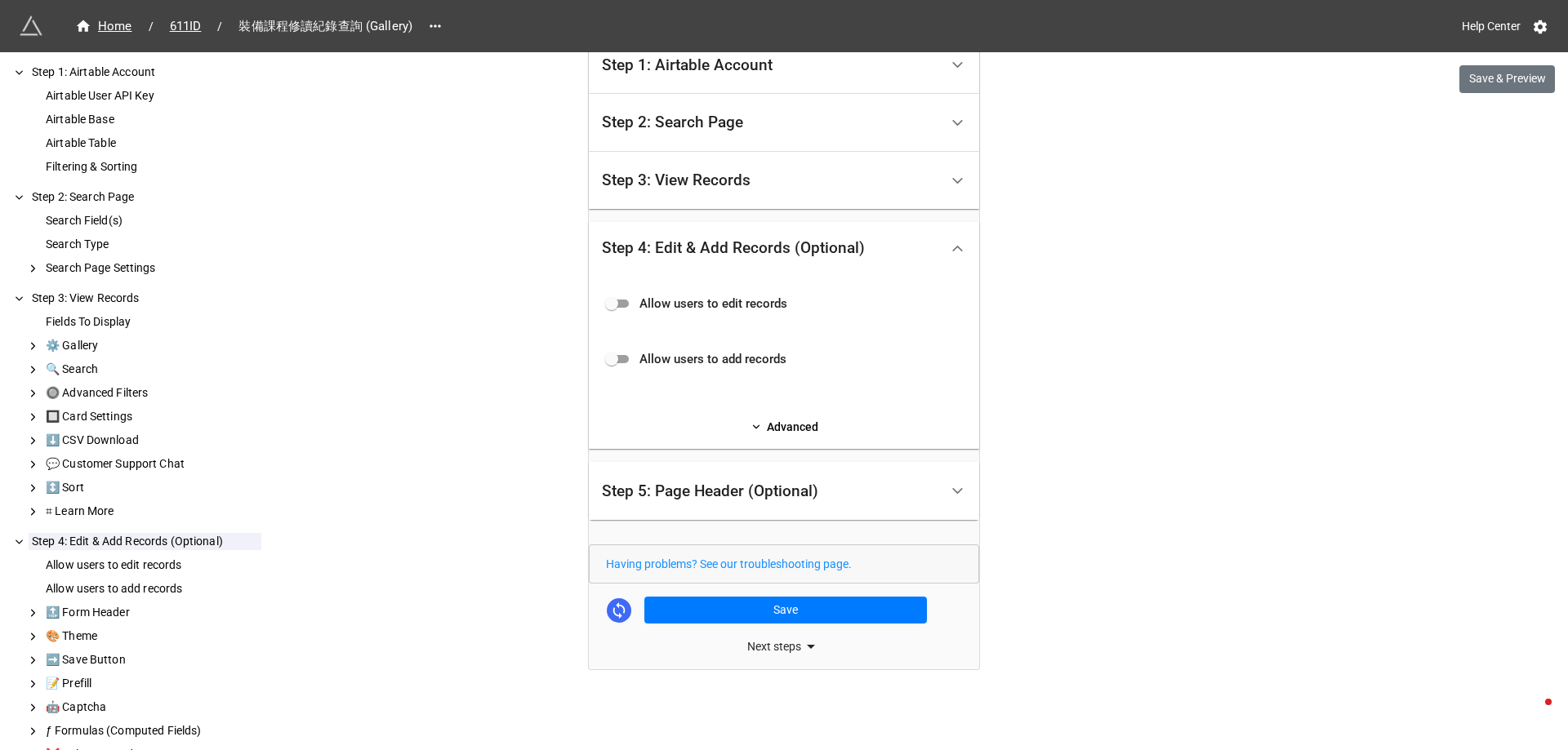
click at [779, 643] on div "Next steps" at bounding box center [784, 646] width 391 height 19
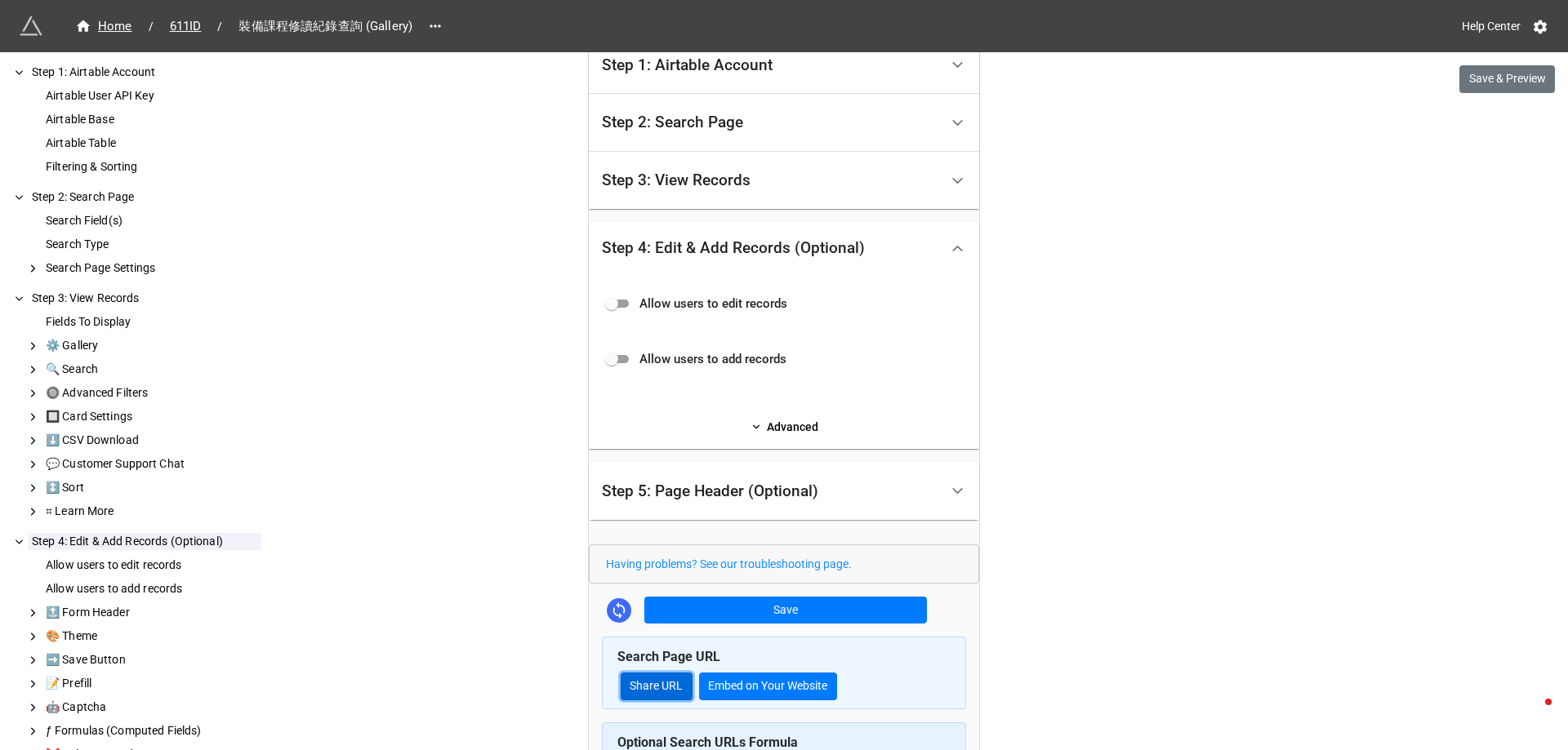
click at [654, 691] on link "Share URL" at bounding box center [656, 686] width 72 height 28
drag, startPoint x: 535, startPoint y: 178, endPoint x: 558, endPoint y: 9, distance: 170.6
click at [535, 172] on div "Home / 611ID / 裝備課程修讀紀錄查詢 (Gallery) Help Center Save & Preview How to Setup Ste…" at bounding box center [784, 375] width 1568 height 1421
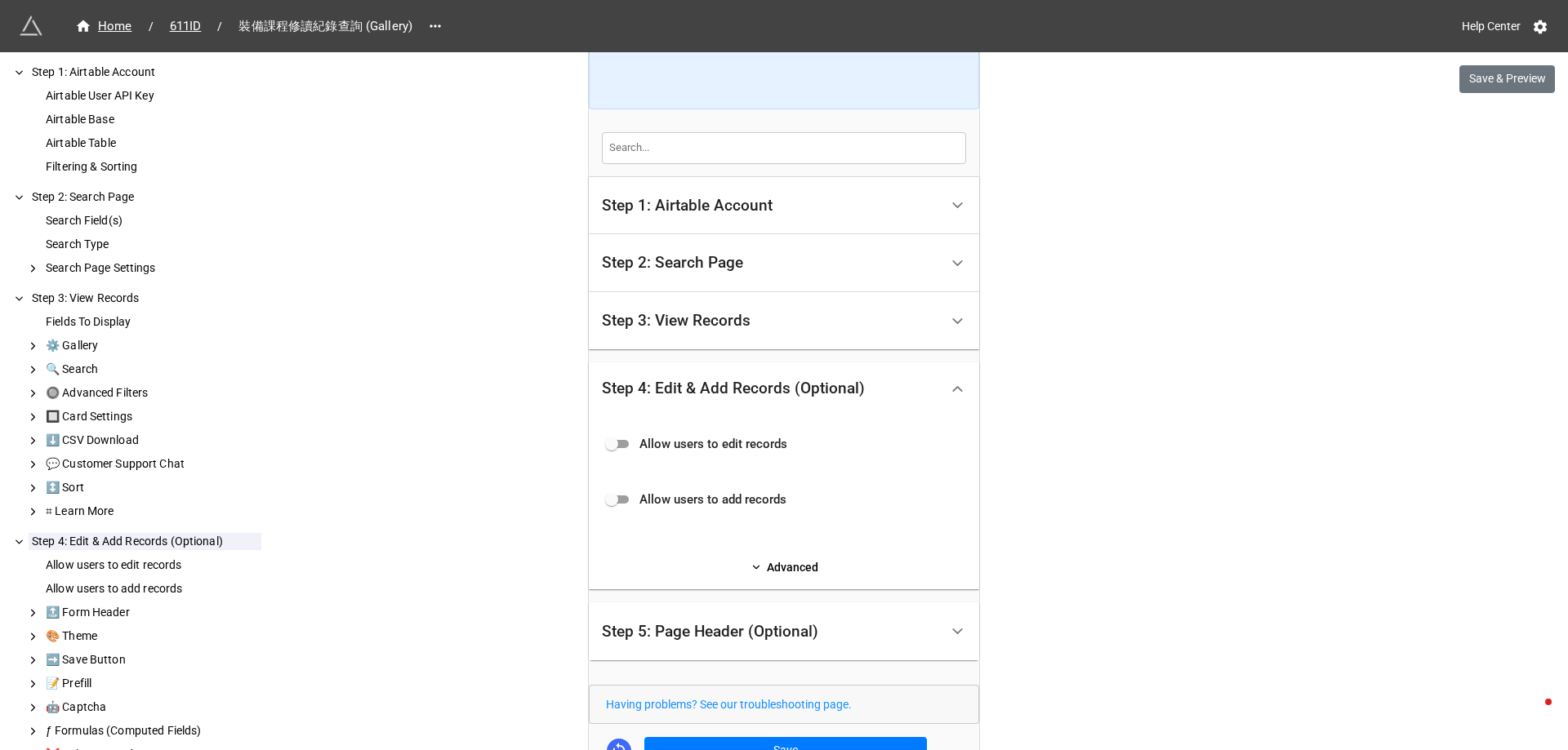
scroll to position [8, 0]
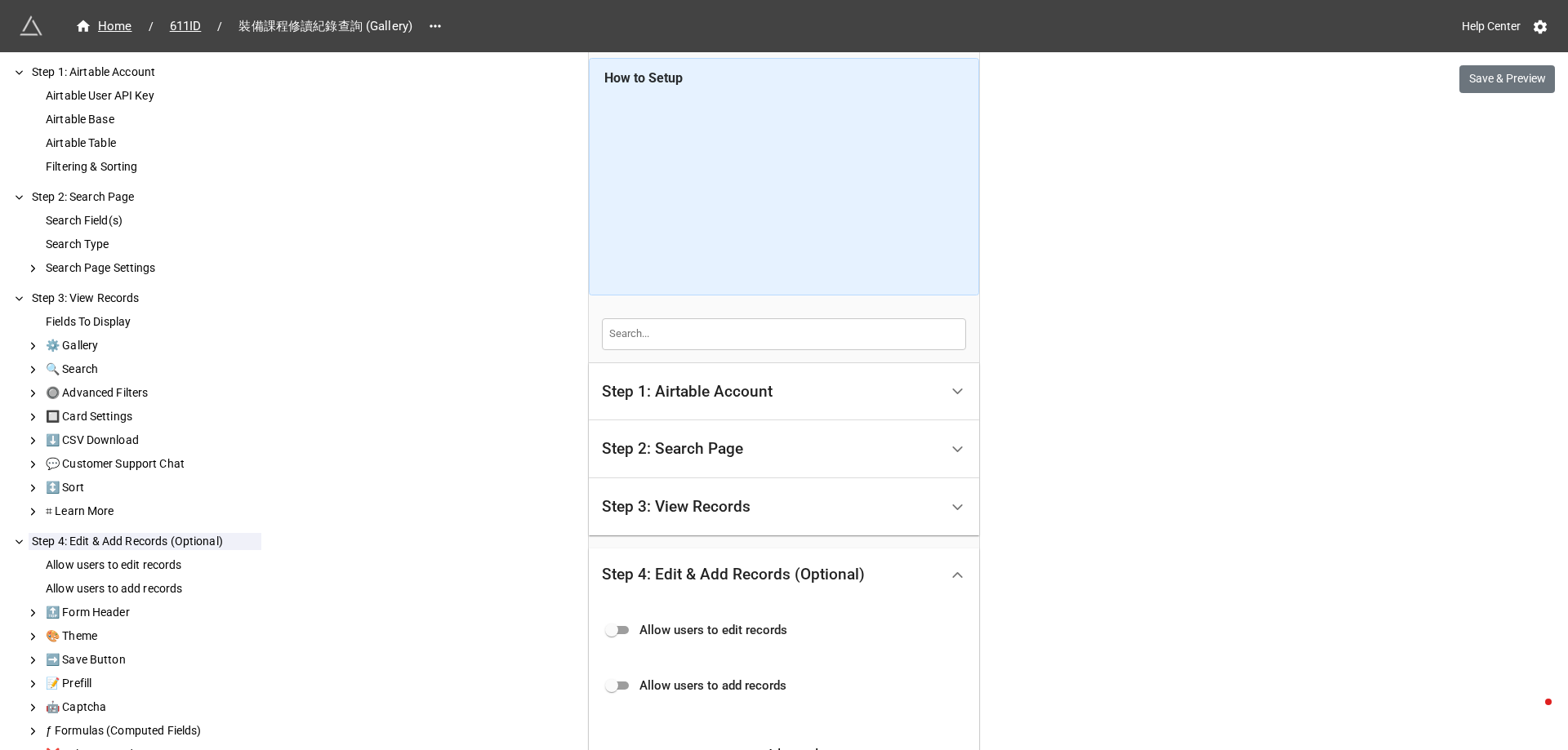
click at [656, 411] on div "Step 1: Airtable Account" at bounding box center [770, 392] width 337 height 38
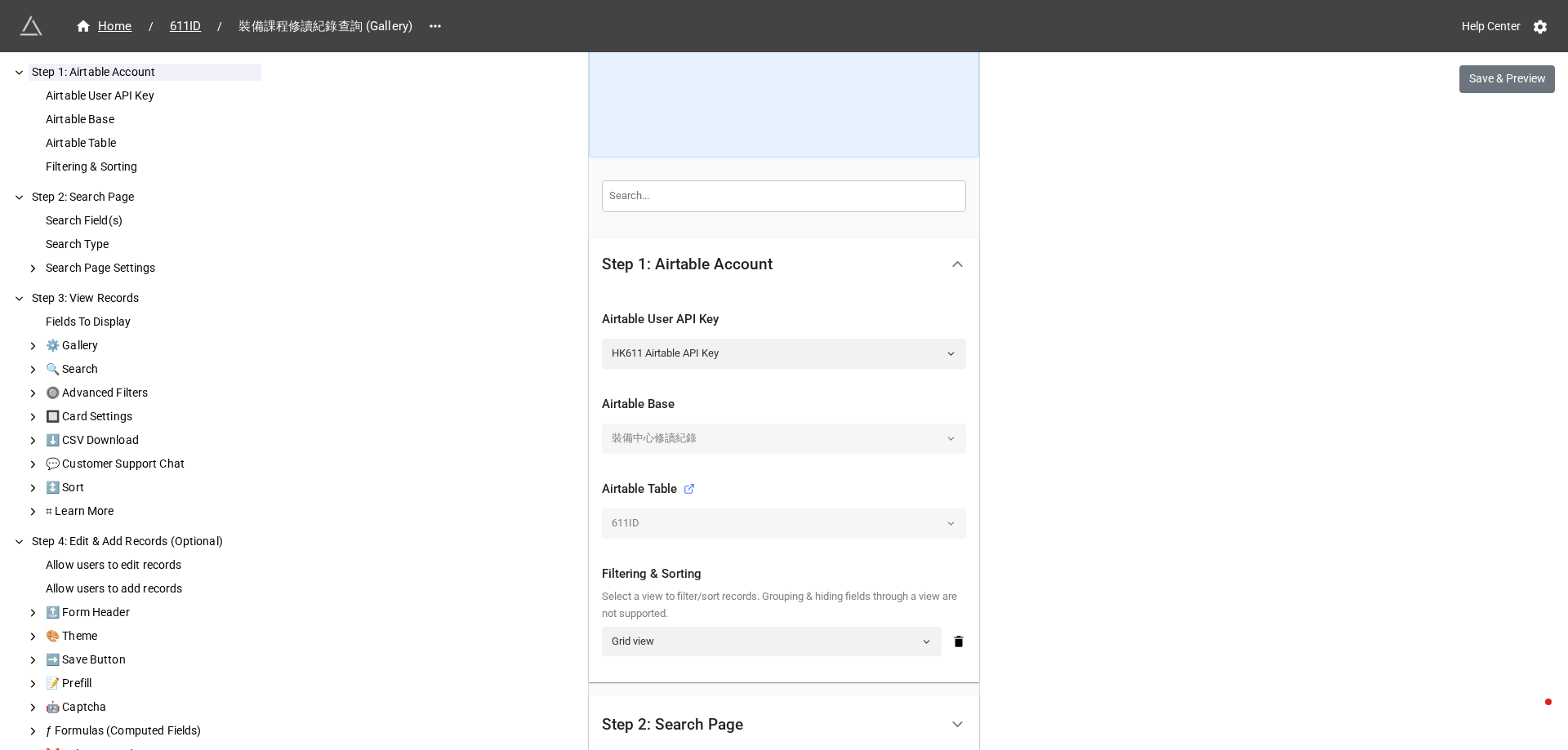
scroll to position [416, 0]
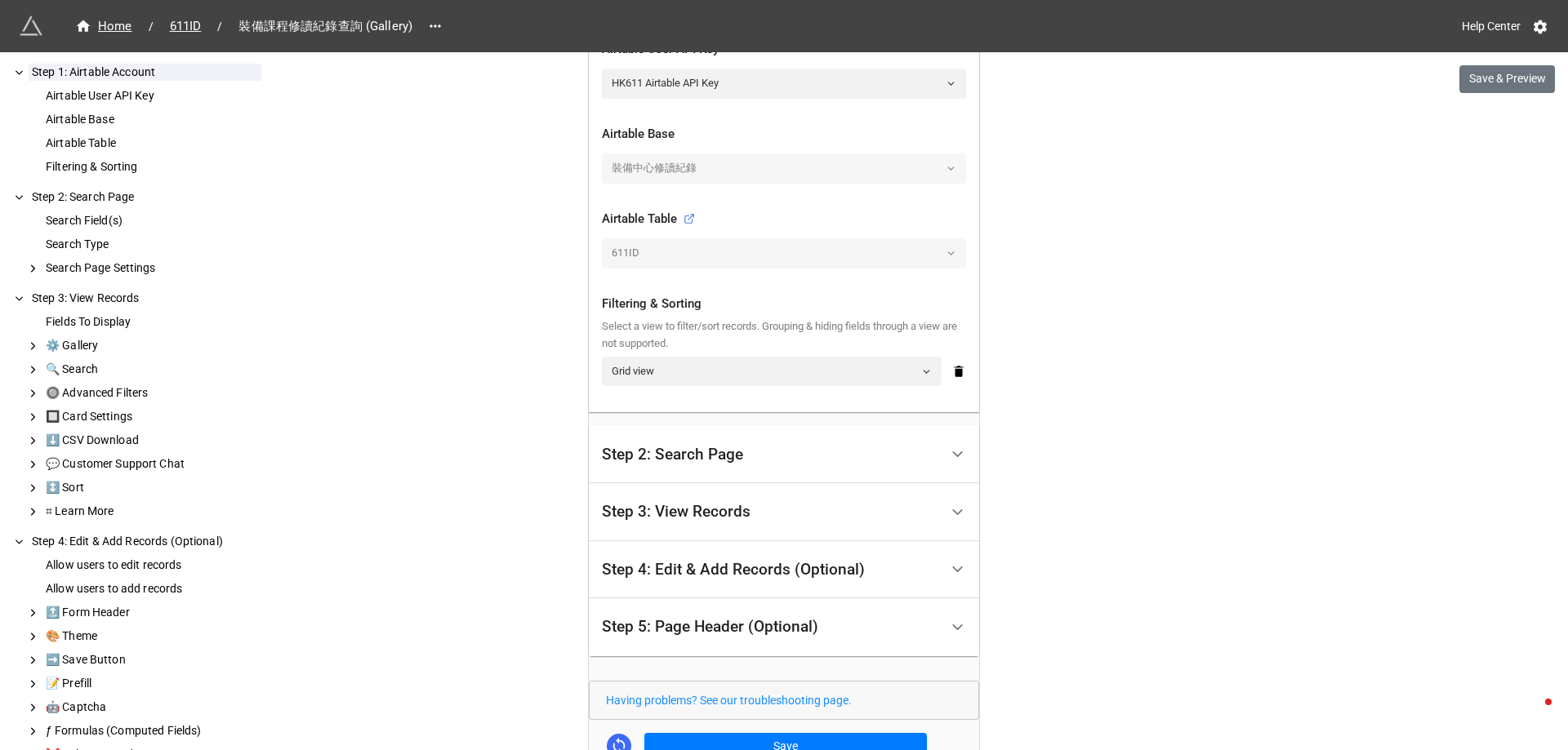
click at [660, 454] on div "Step 2: Search Page" at bounding box center [672, 455] width 141 height 17
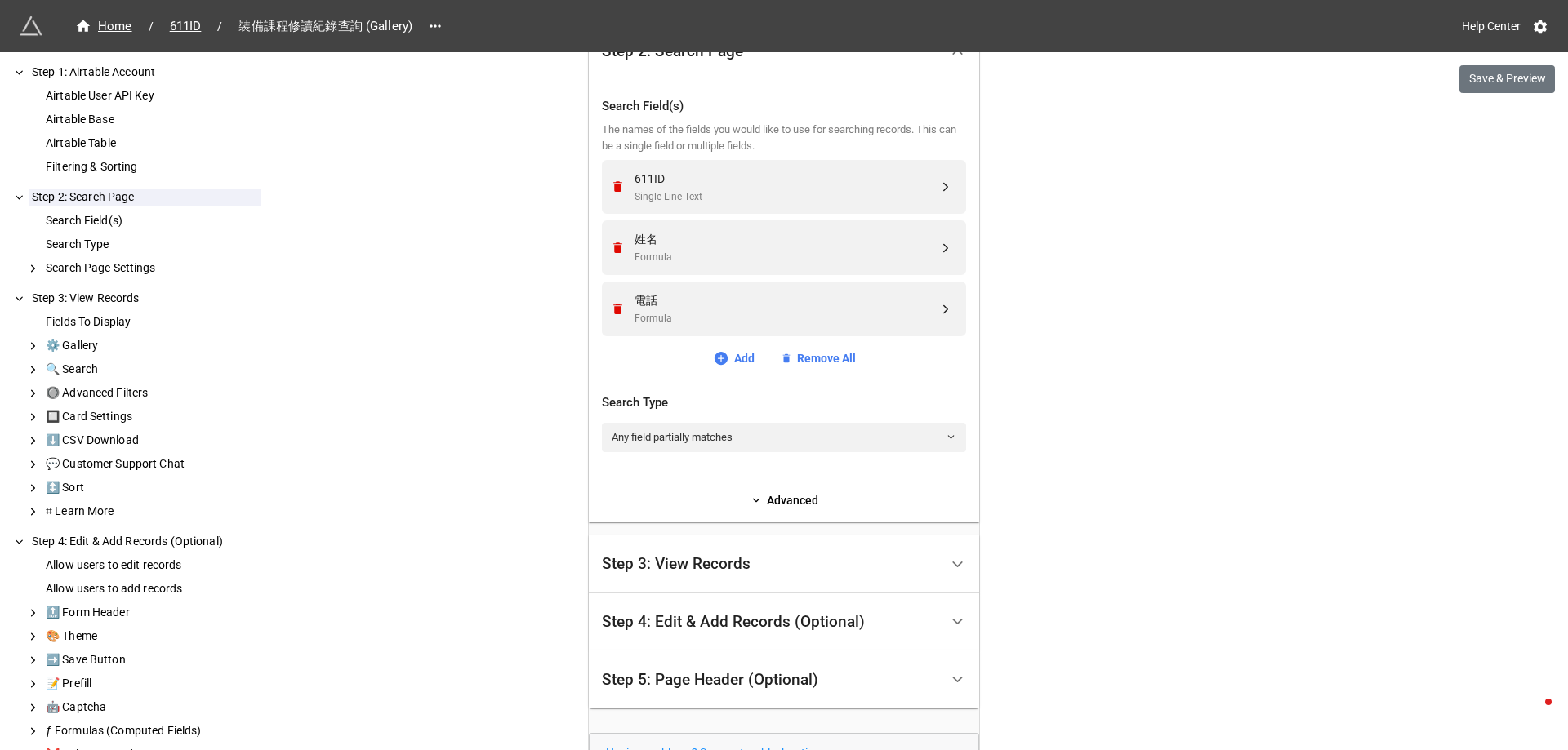
click at [657, 562] on div "Step 3: View Records" at bounding box center [677, 564] width 149 height 17
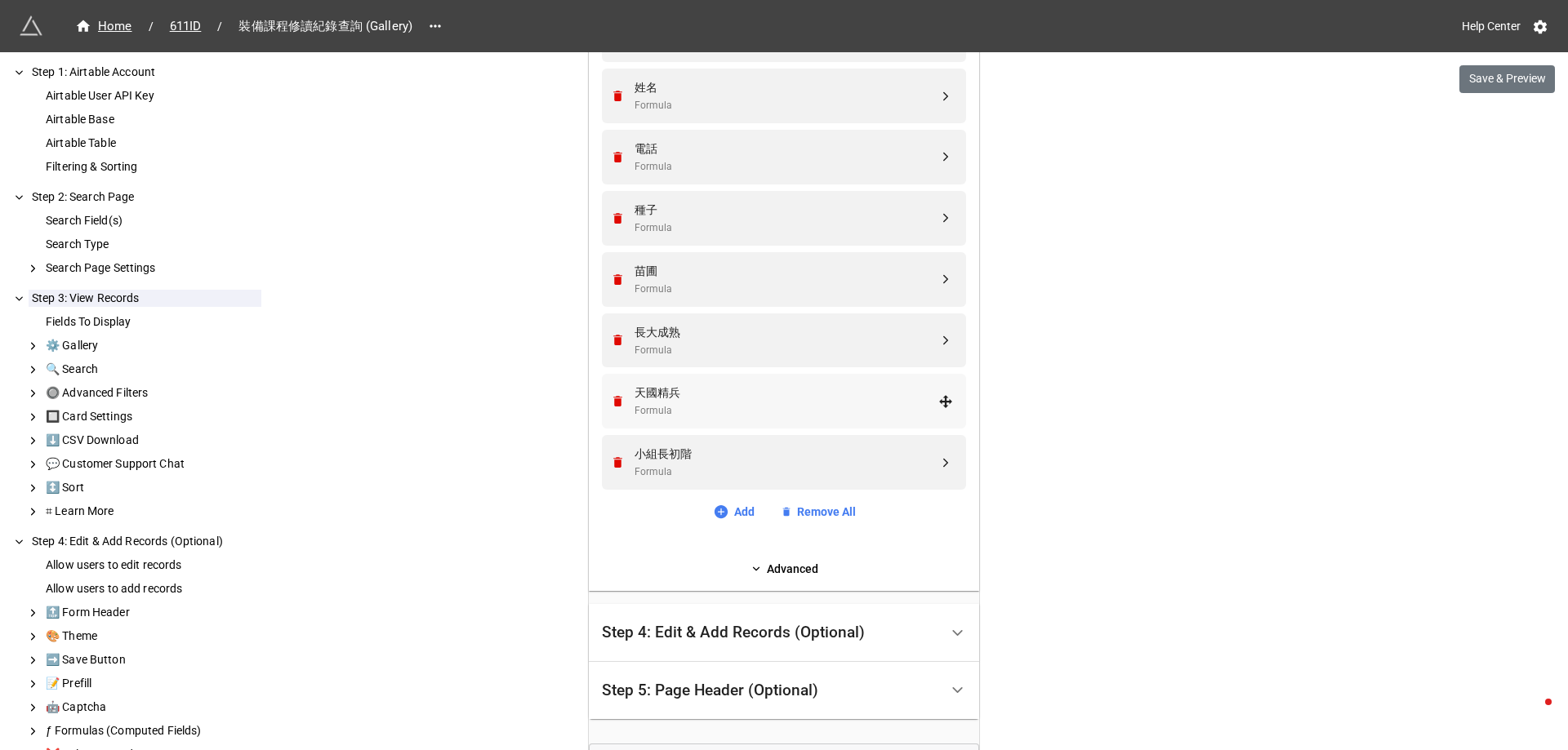
scroll to position [824, 0]
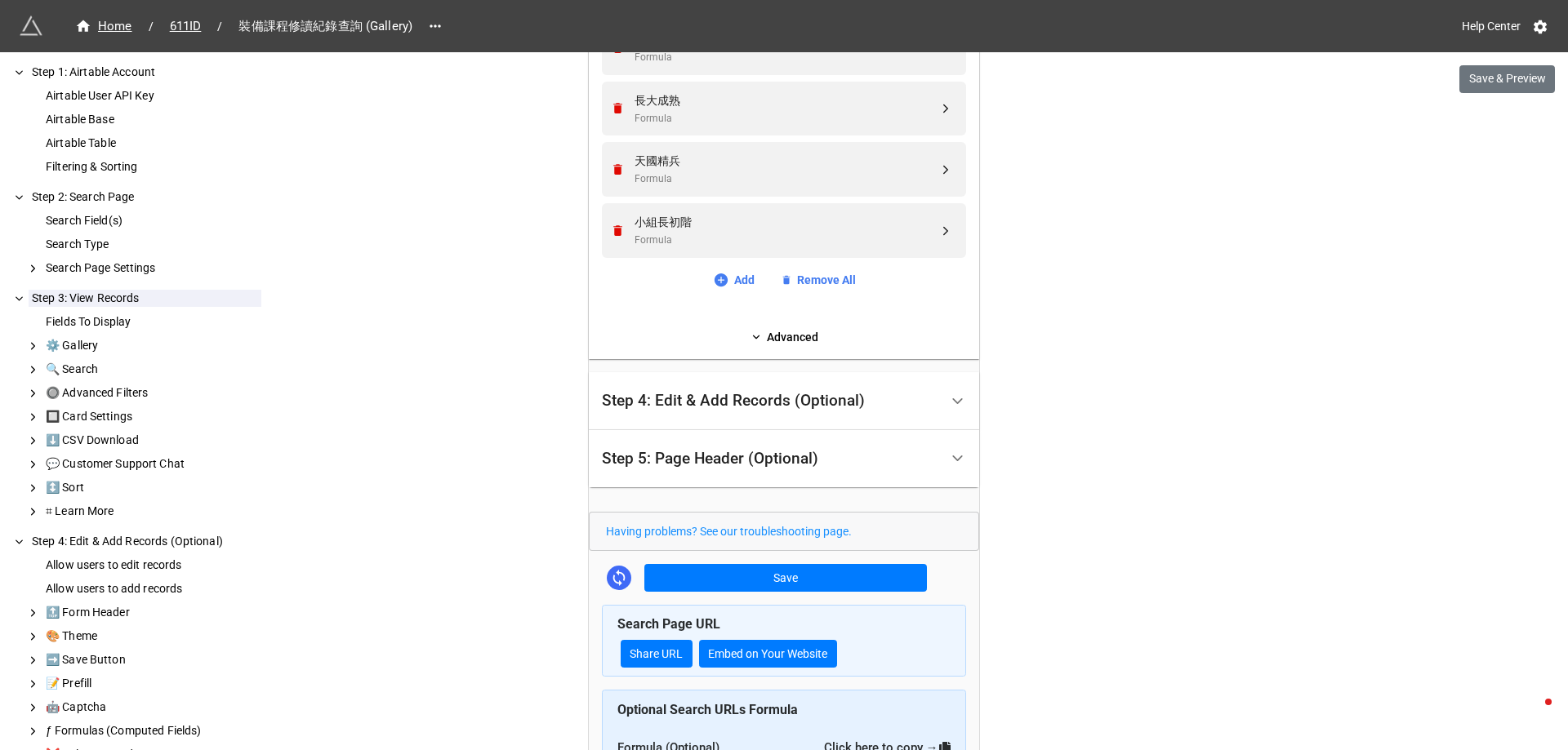
click at [612, 576] on icon at bounding box center [618, 577] width 18 height 18
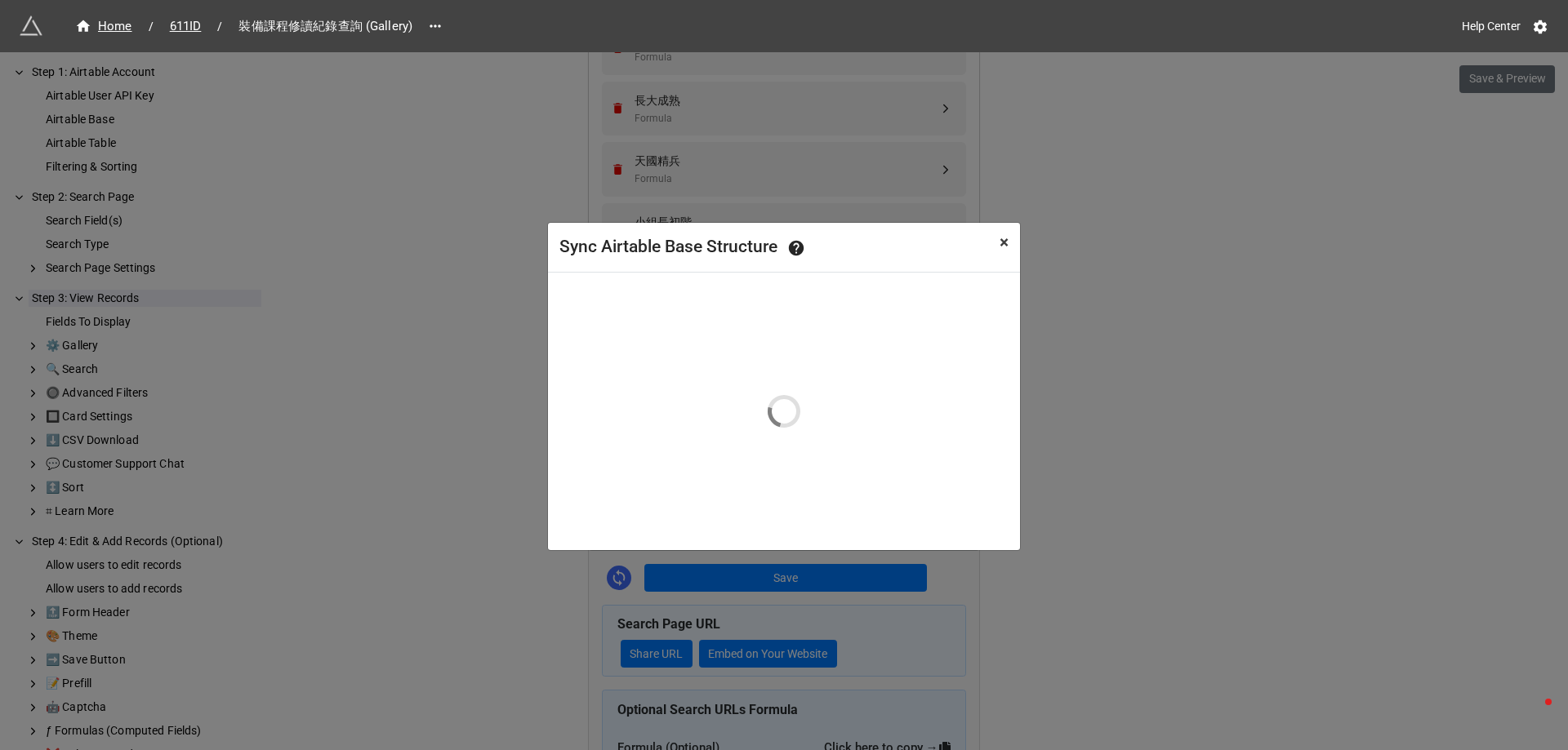
click at [1005, 246] on div "Sync Airtable Base Structure × Close ;" at bounding box center [784, 426] width 1568 height 750
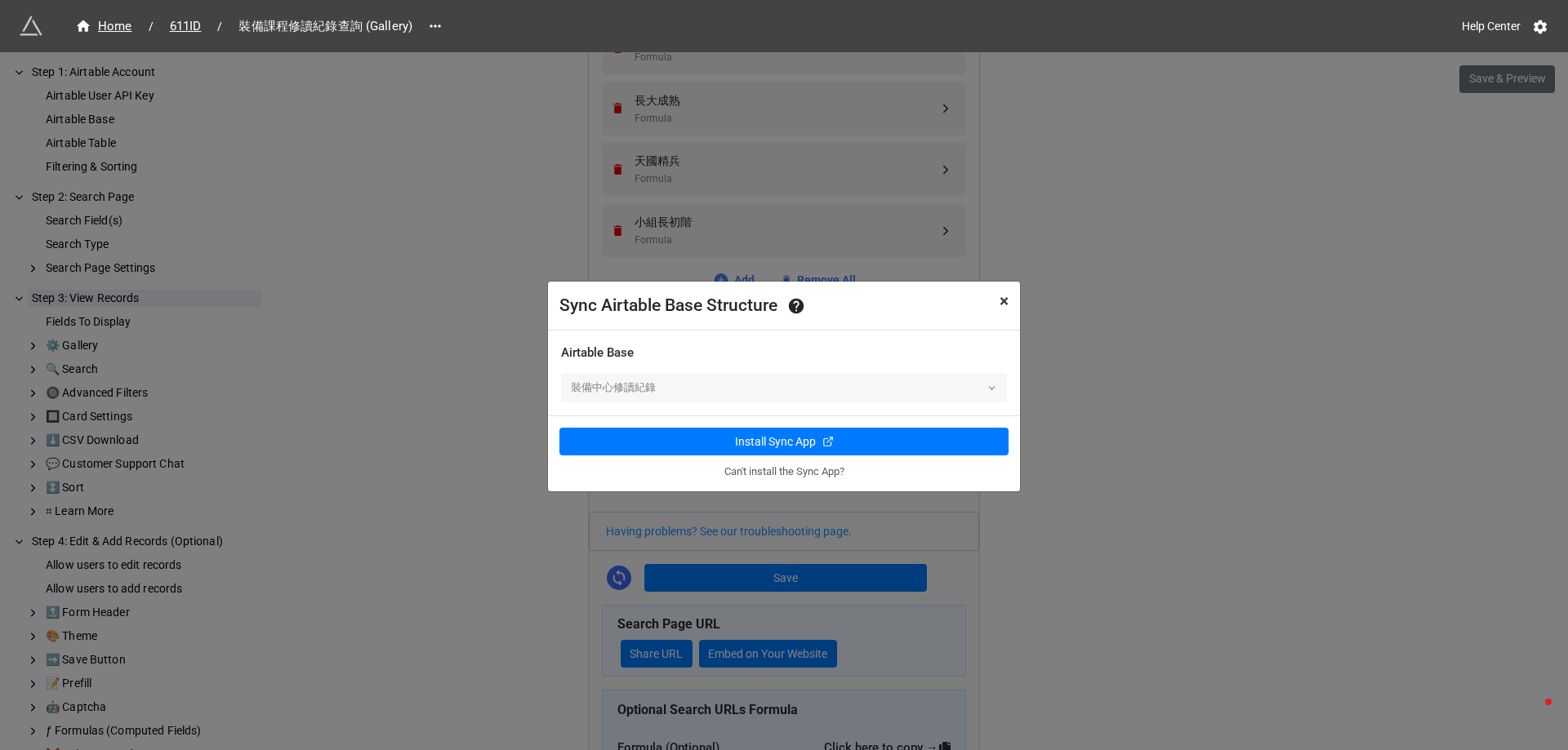
click at [999, 299] on span "×" at bounding box center [1004, 301] width 9 height 19
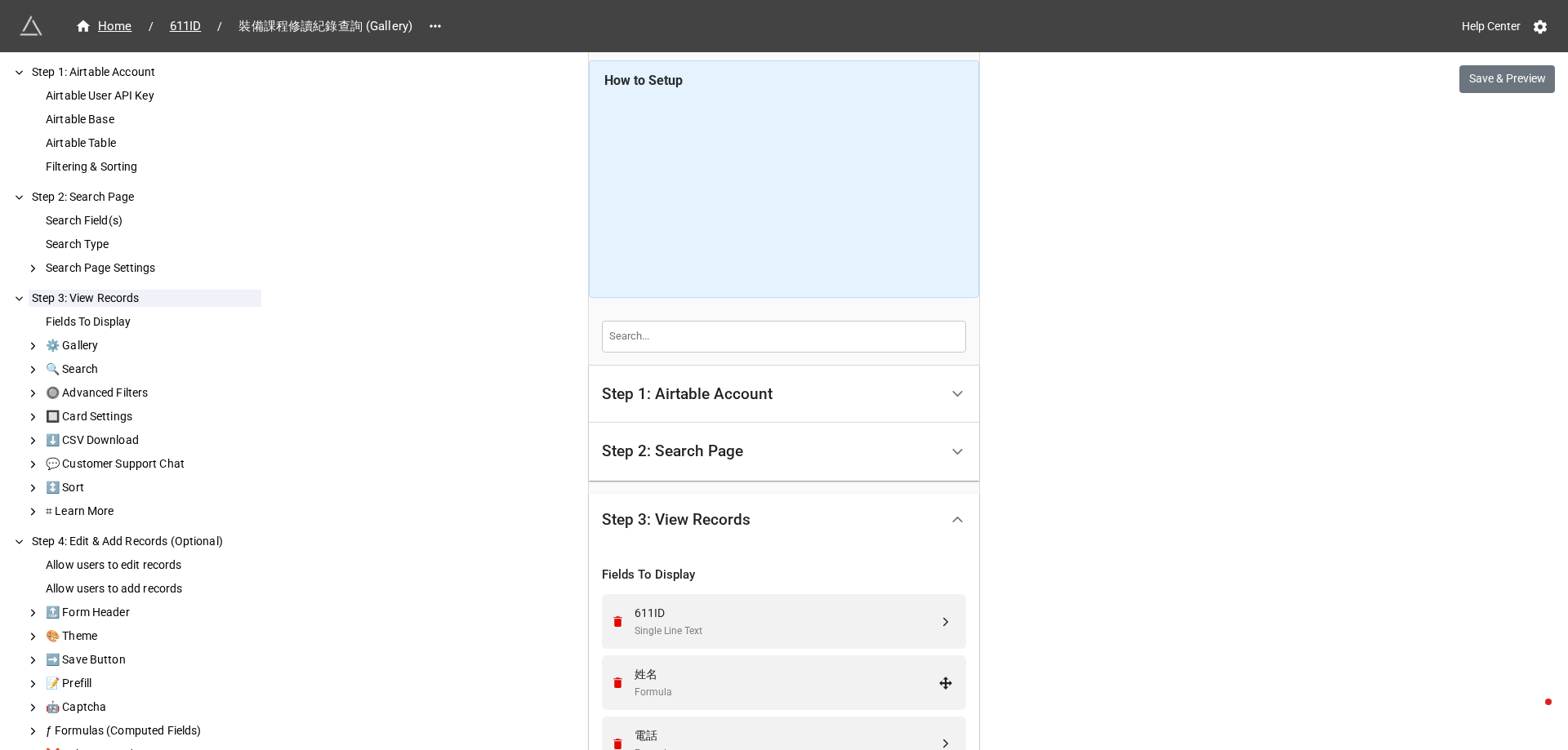
scroll to position [0, 0]
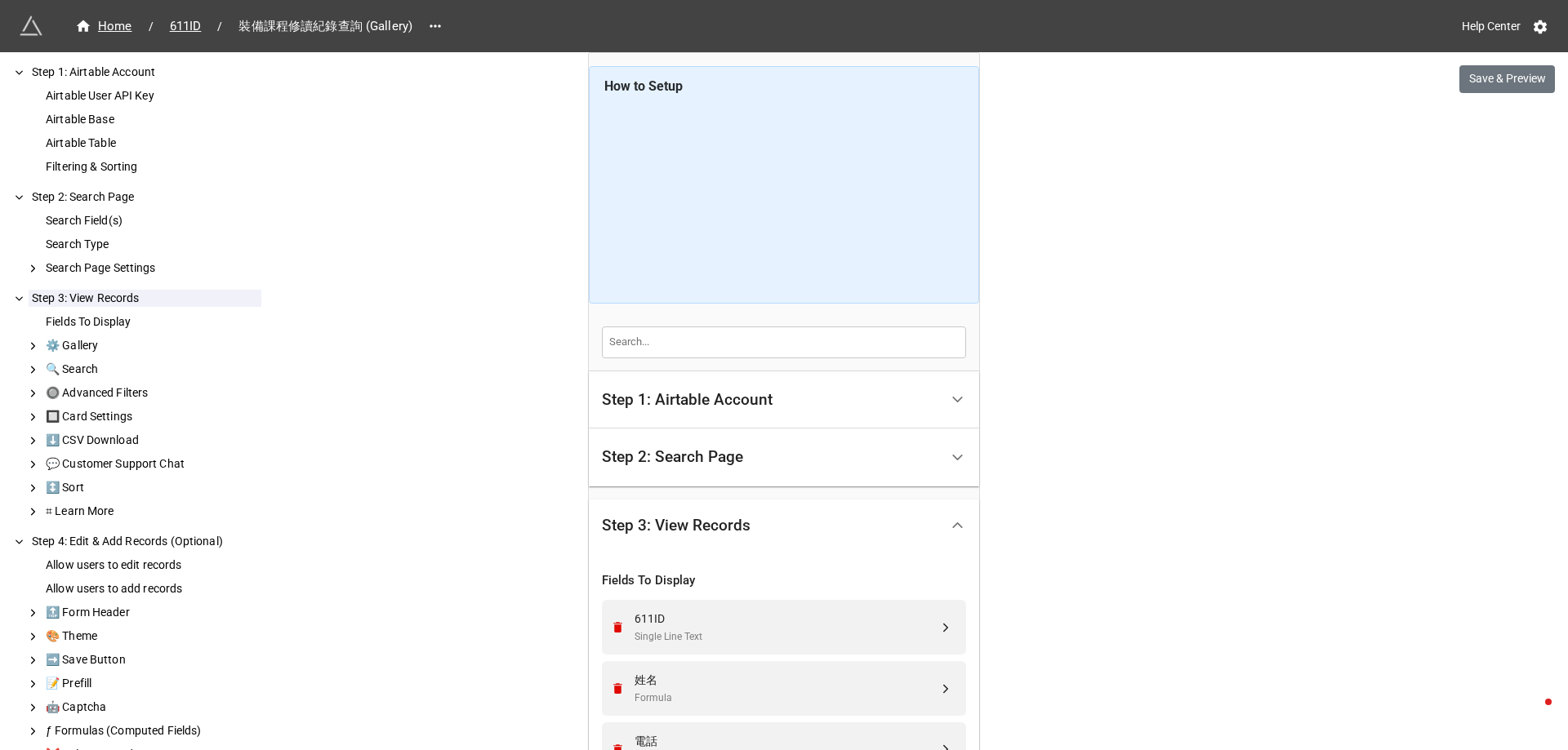
click at [761, 447] on div "Step 2: Search Page" at bounding box center [770, 457] width 337 height 38
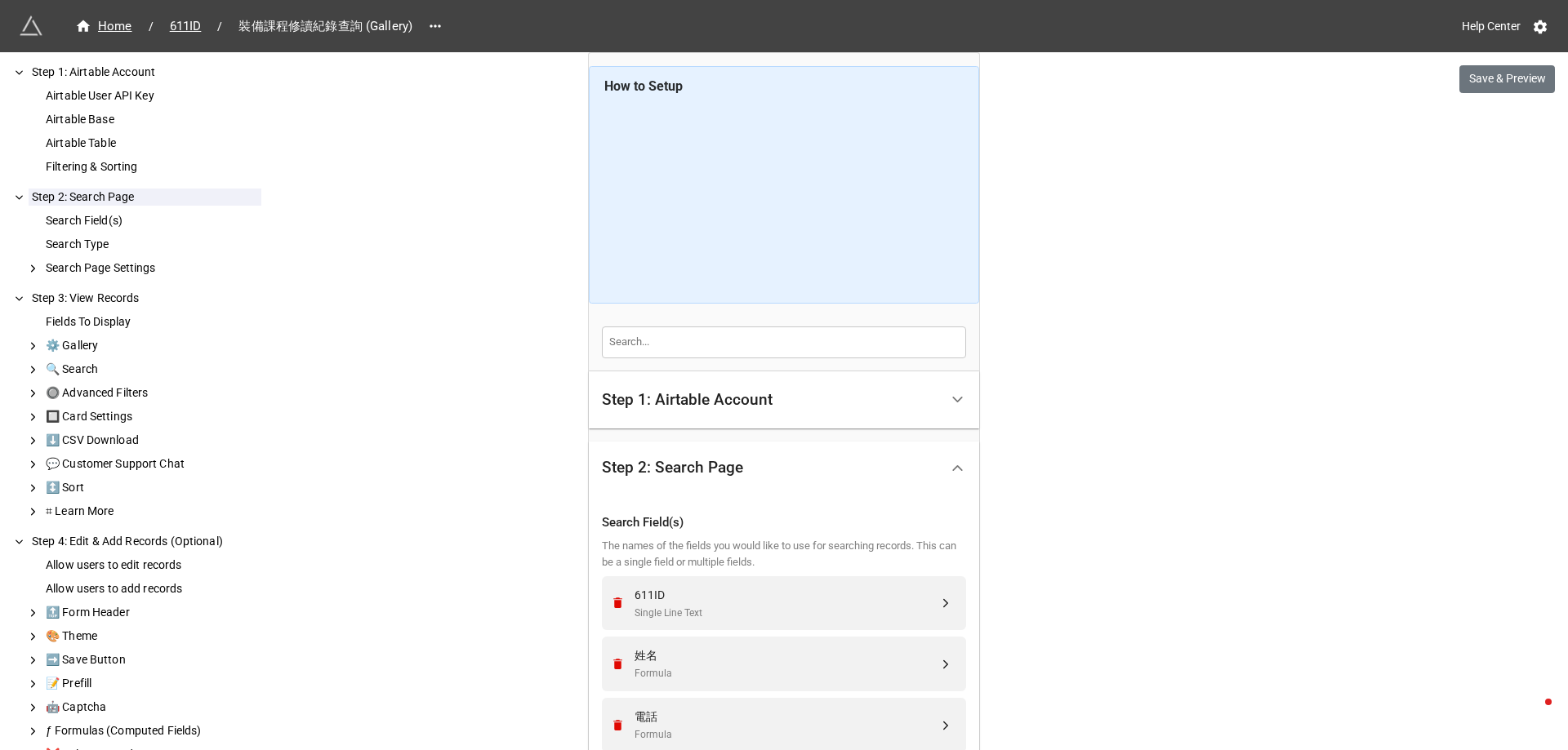
click at [785, 408] on div "Step 1: Airtable Account" at bounding box center [770, 401] width 337 height 38
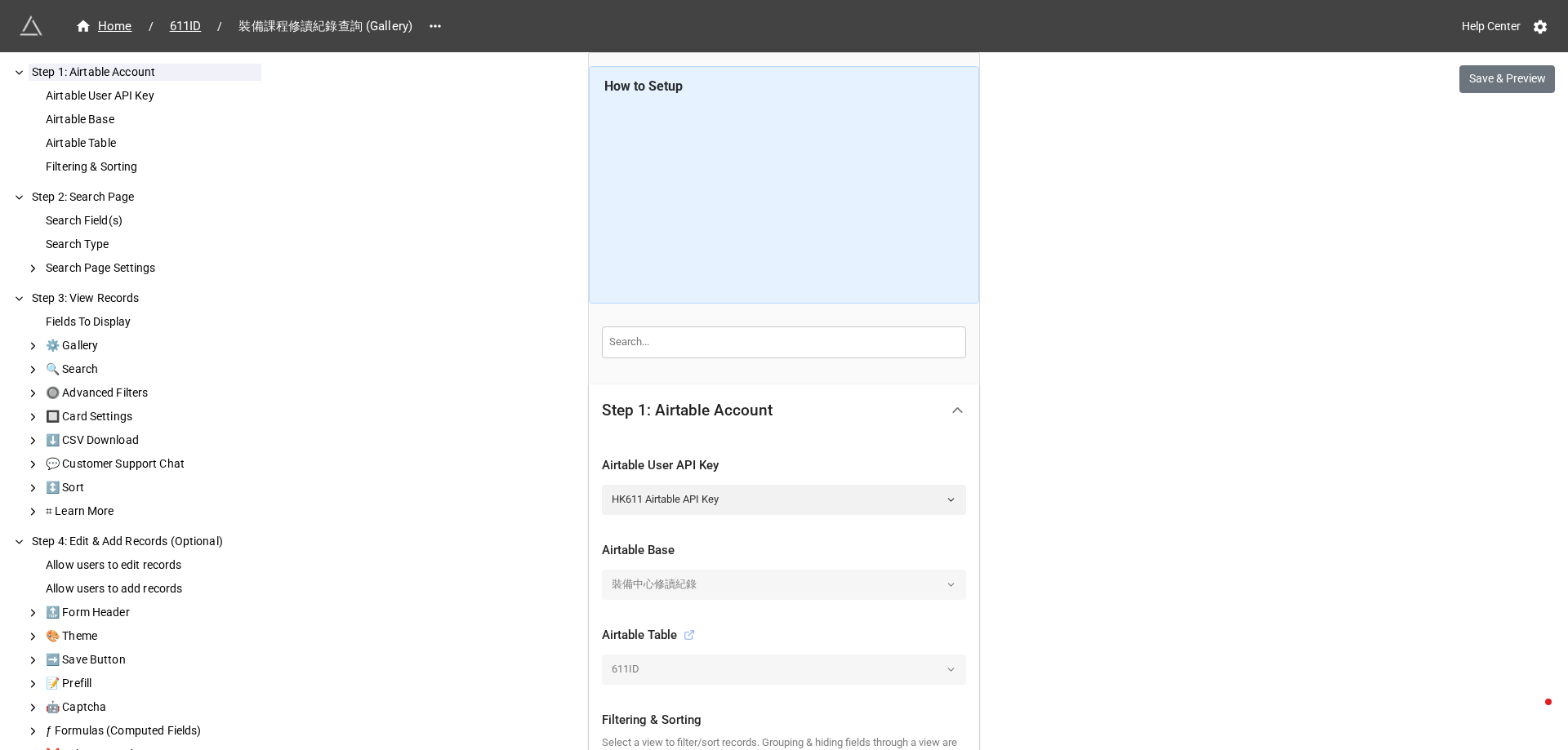
click at [689, 638] on icon at bounding box center [688, 636] width 8 height 8
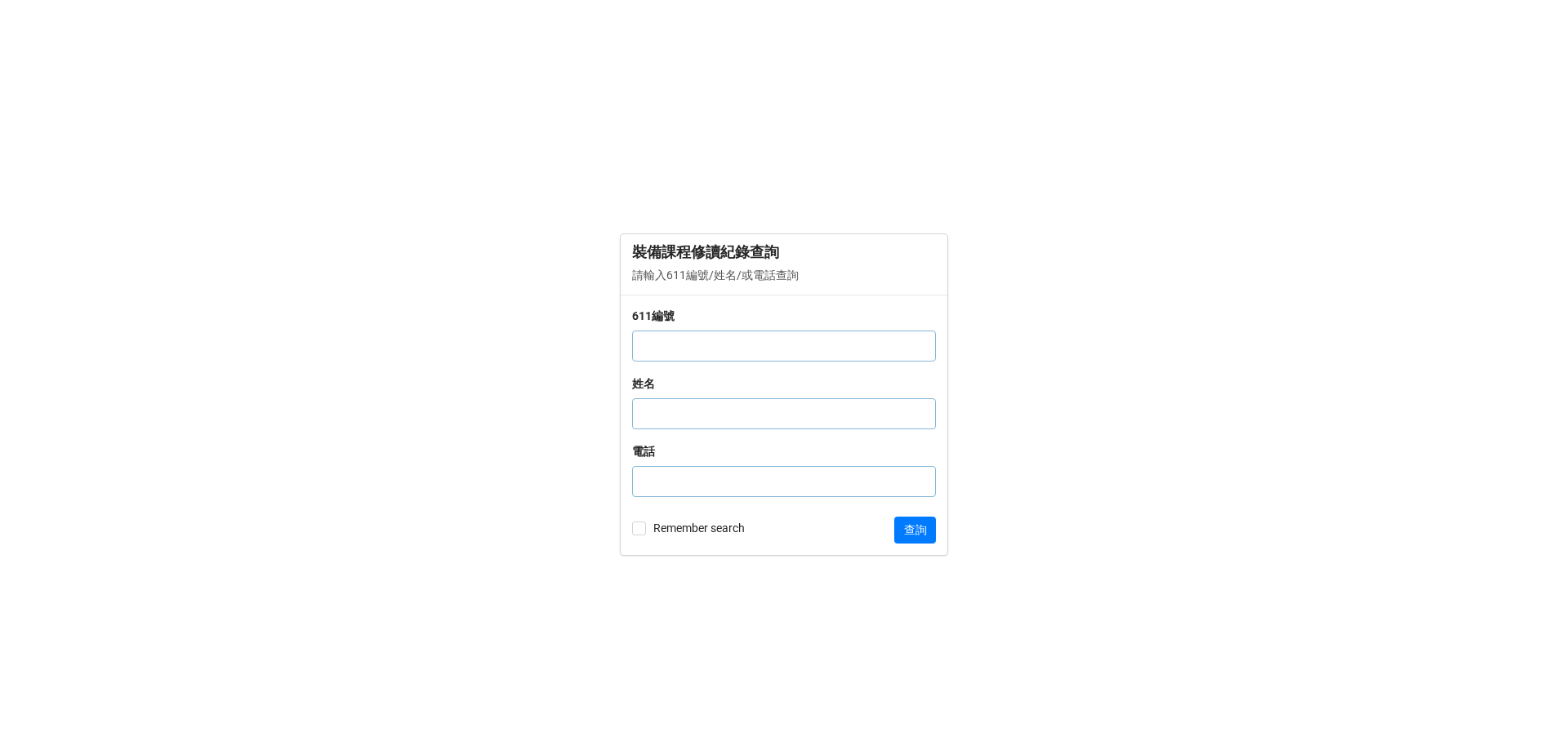
drag, startPoint x: 717, startPoint y: 340, endPoint x: 69, endPoint y: 222, distance: 658.7
click at [711, 342] on input "text" at bounding box center [784, 345] width 304 height 31
click at [707, 343] on input "text" at bounding box center [784, 345] width 304 height 31
type input "1006963"
click button "查詢" at bounding box center [915, 530] width 42 height 28
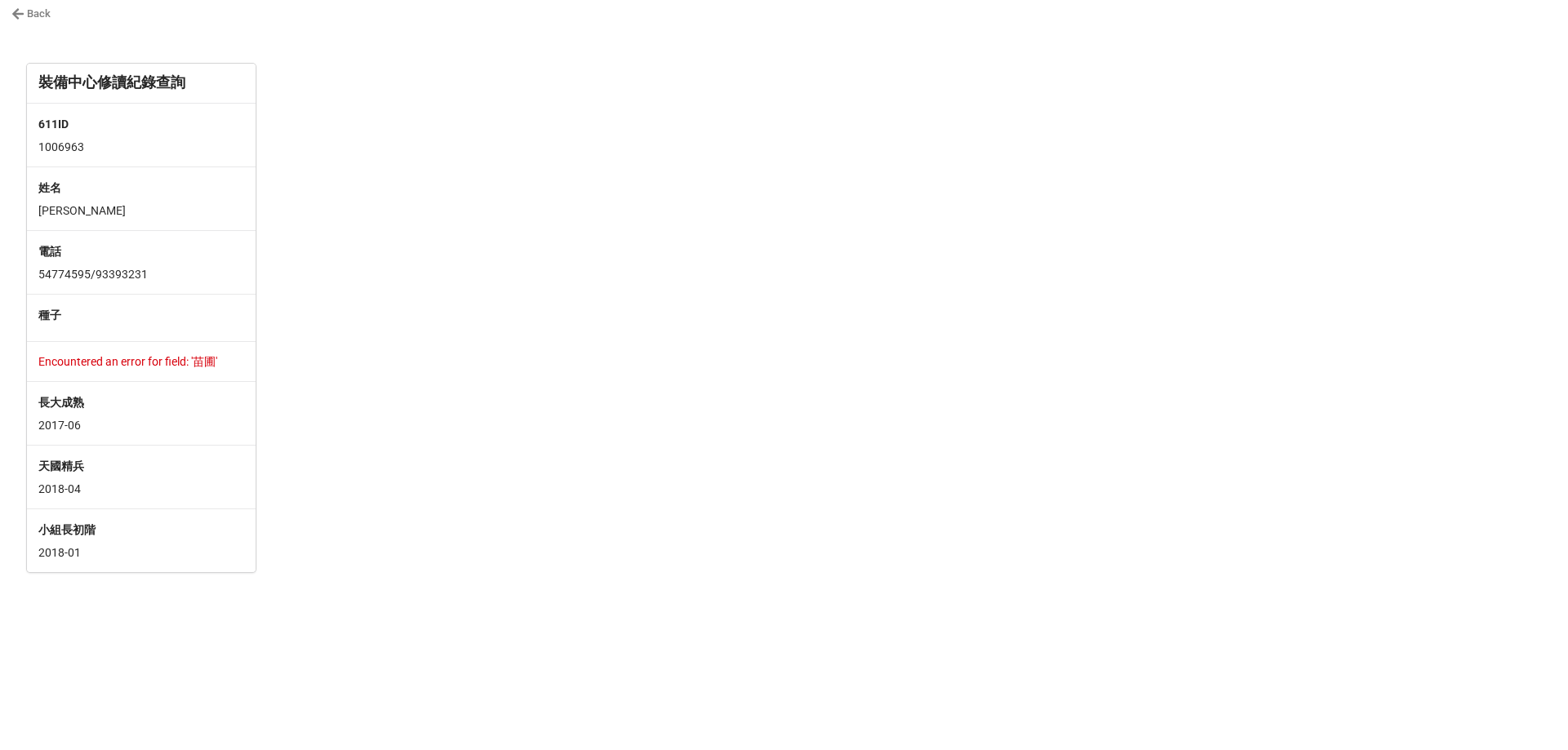
click at [185, 357] on p "Encountered an error for field: '苗圃'" at bounding box center [141, 362] width 206 height 17
click at [161, 362] on p "Encountered an error for field: '苗圃'" at bounding box center [141, 362] width 206 height 17
drag, startPoint x: 45, startPoint y: 365, endPoint x: 229, endPoint y: 360, distance: 184.1
click at [228, 360] on p "Encountered an error for field: '苗圃'" at bounding box center [141, 362] width 206 height 17
click at [229, 360] on p "Encountered an error for field: '苗圃'" at bounding box center [141, 362] width 206 height 17
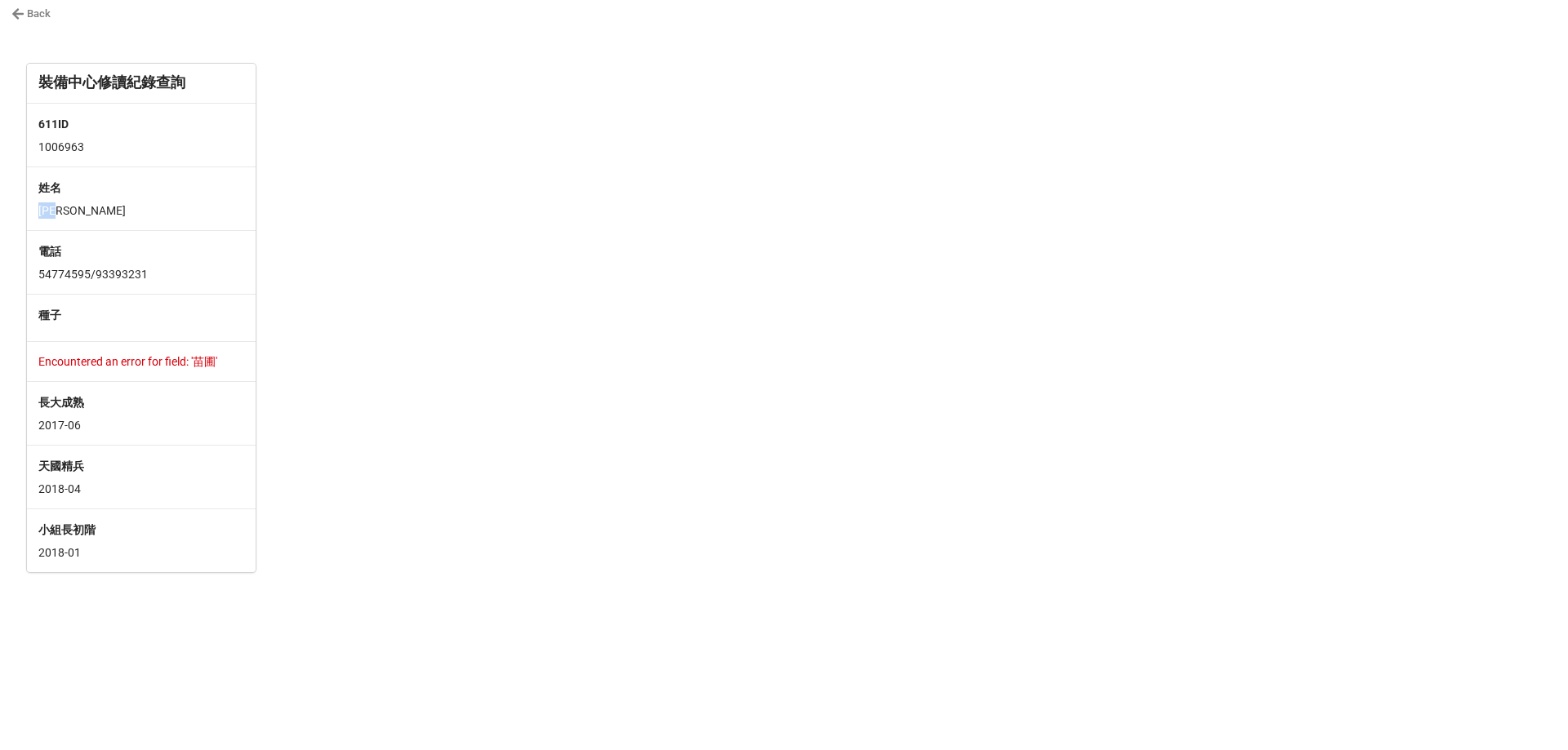
drag, startPoint x: 42, startPoint y: 213, endPoint x: 81, endPoint y: 210, distance: 39.1
click at [81, 210] on p "[PERSON_NAME]" at bounding box center [141, 211] width 206 height 17
copy p "[PERSON_NAME]"
drag, startPoint x: 100, startPoint y: 147, endPoint x: 34, endPoint y: 149, distance: 66.0
click at [34, 149] on div "611ID 1006963" at bounding box center [140, 135] width 228 height 64
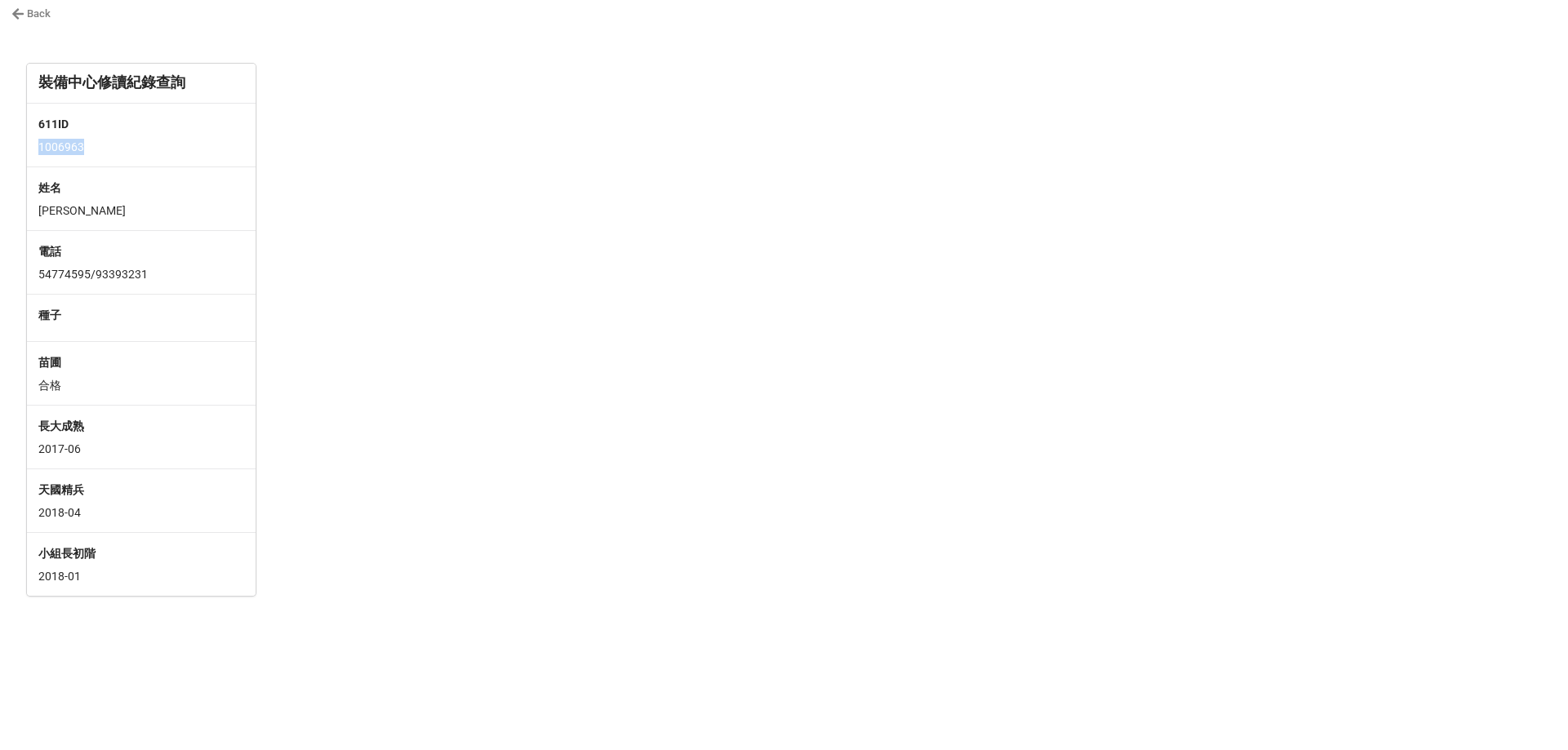
copy p "1006963"
drag, startPoint x: 149, startPoint y: 278, endPoint x: 93, endPoint y: 277, distance: 56.0
click at [93, 277] on p "54774595/93393231" at bounding box center [141, 274] width 206 height 17
copy p "93393231"
click at [162, 279] on p "54774595/93393231" at bounding box center [141, 274] width 206 height 17
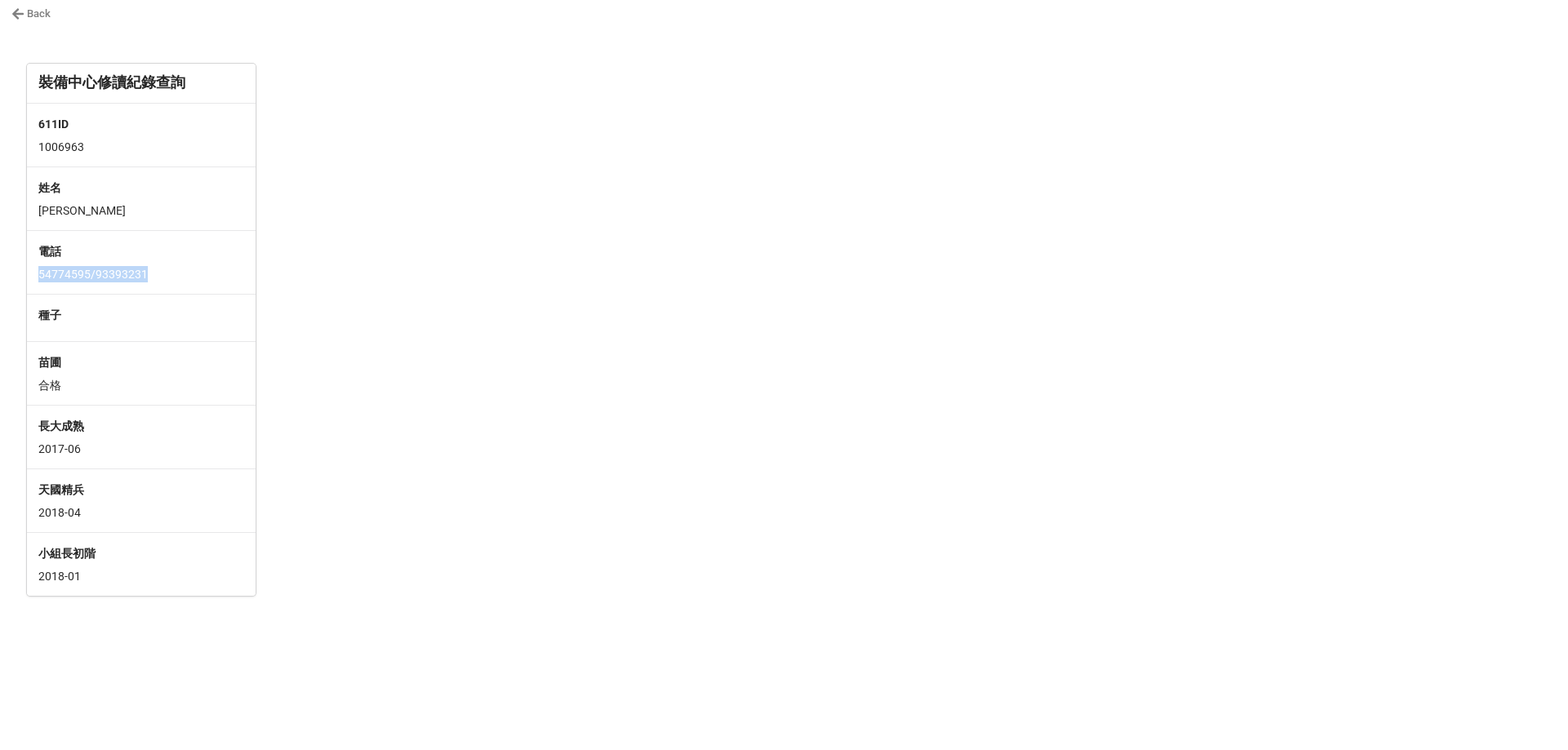
drag, startPoint x: 159, startPoint y: 270, endPoint x: 37, endPoint y: 277, distance: 122.2
click at [37, 277] on div "電話 [PHONE_NUMBER]/[PHONE_NUMBER]" at bounding box center [140, 262] width 228 height 64
copy p "54774595/93393231"
drag, startPoint x: 948, startPoint y: 49, endPoint x: 881, endPoint y: 16, distance: 74.7
click at [947, 49] on div at bounding box center [784, 44] width 1568 height 13
